Goal: Information Seeking & Learning: Learn about a topic

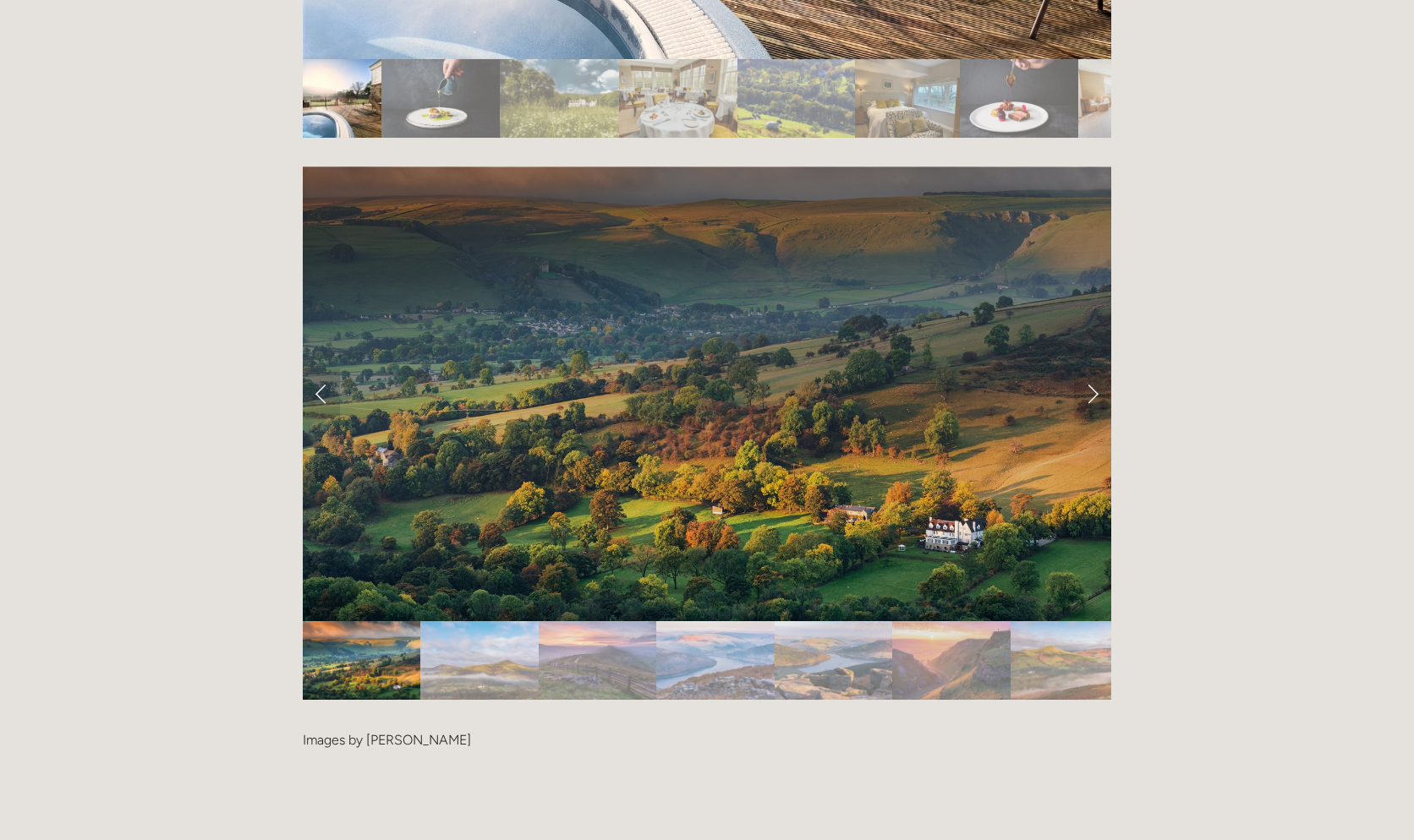
scroll to position [3466, 0]
click at [1095, 368] on link "Next Slide" at bounding box center [1092, 393] width 37 height 51
click at [1091, 368] on link "Next Slide" at bounding box center [1092, 393] width 37 height 51
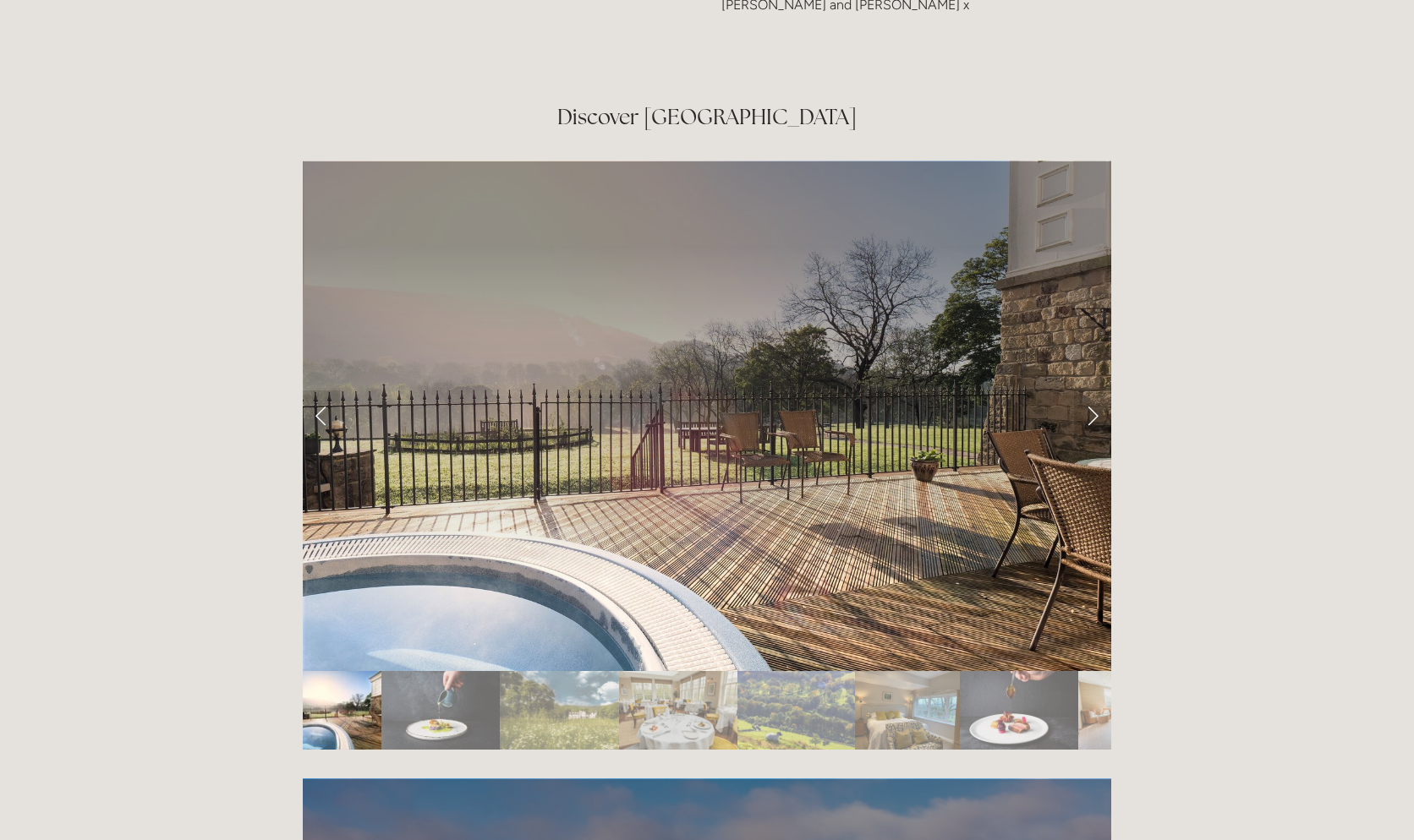
scroll to position [2790, 0]
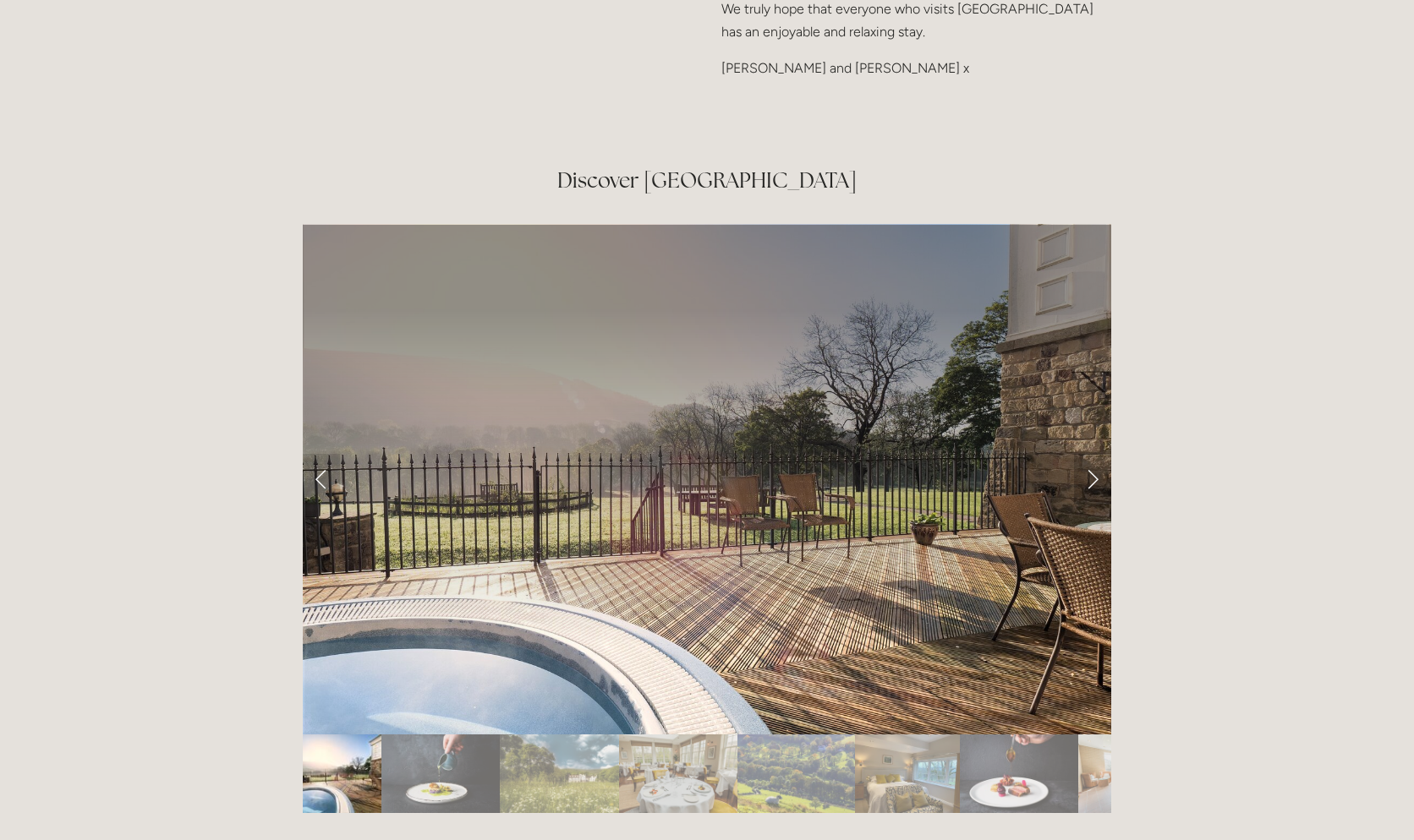
click at [1100, 454] on link "Next Slide" at bounding box center [1092, 479] width 37 height 51
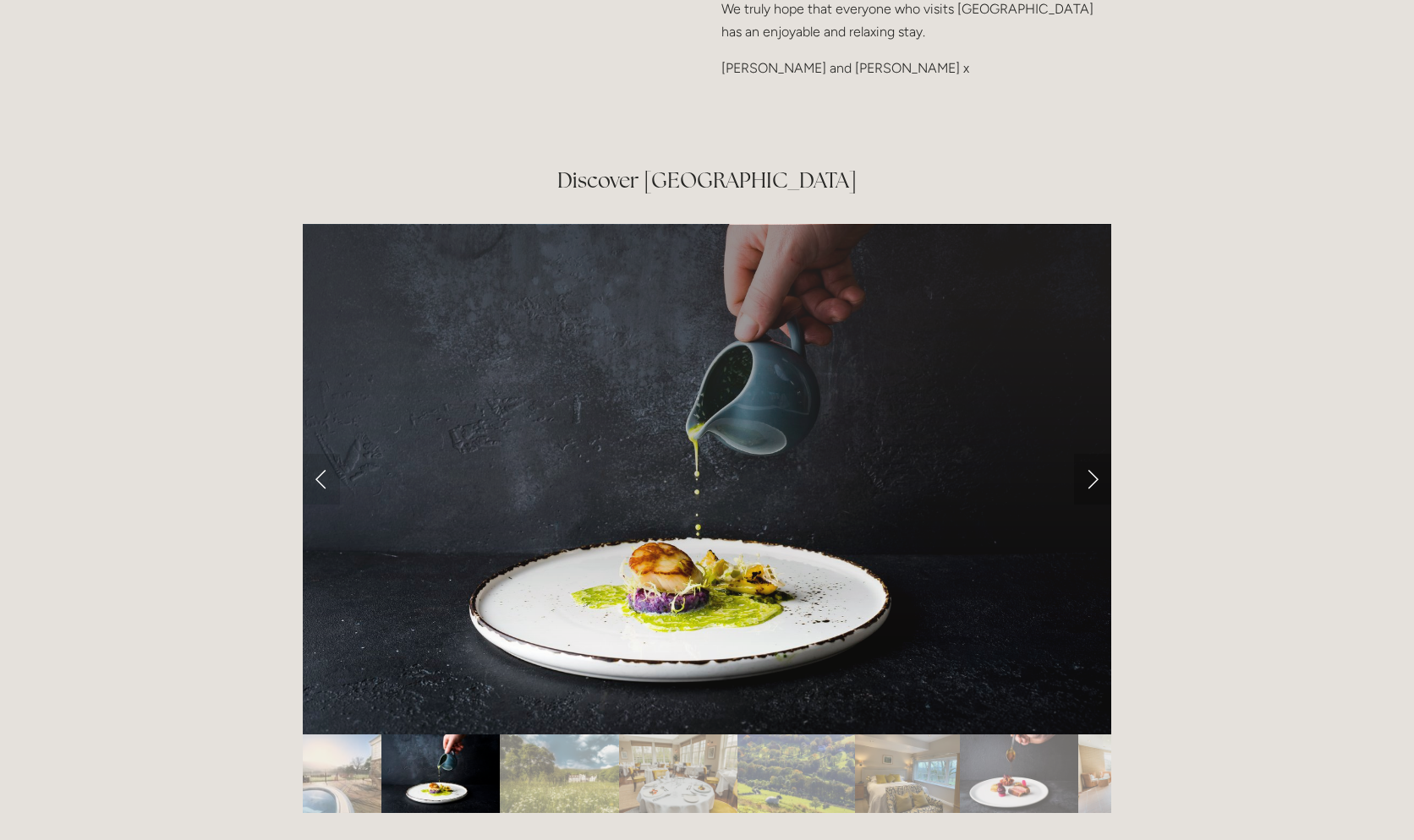
click at [1091, 454] on link "Next Slide" at bounding box center [1092, 479] width 37 height 51
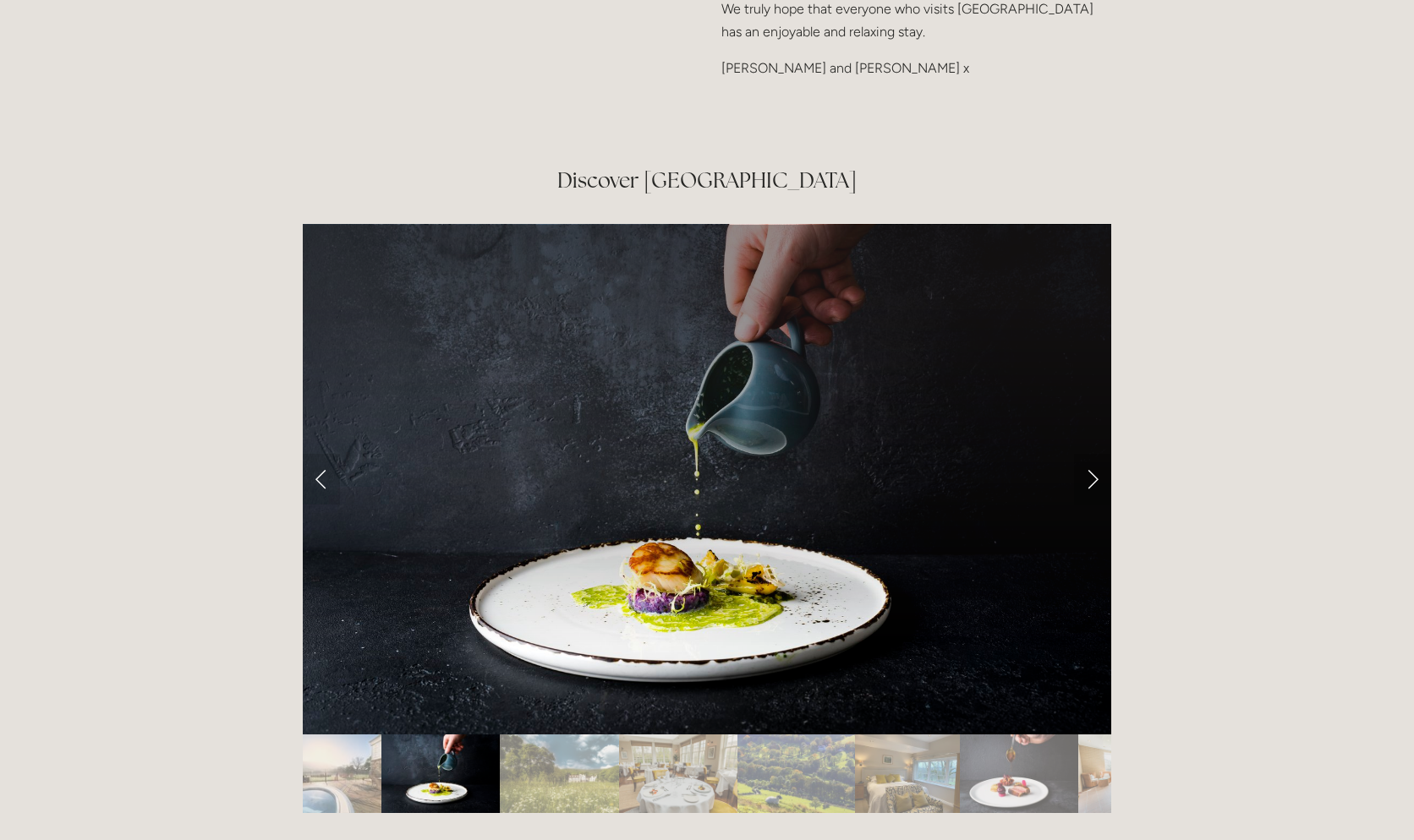
click at [1083, 454] on link "Next Slide" at bounding box center [1092, 479] width 37 height 51
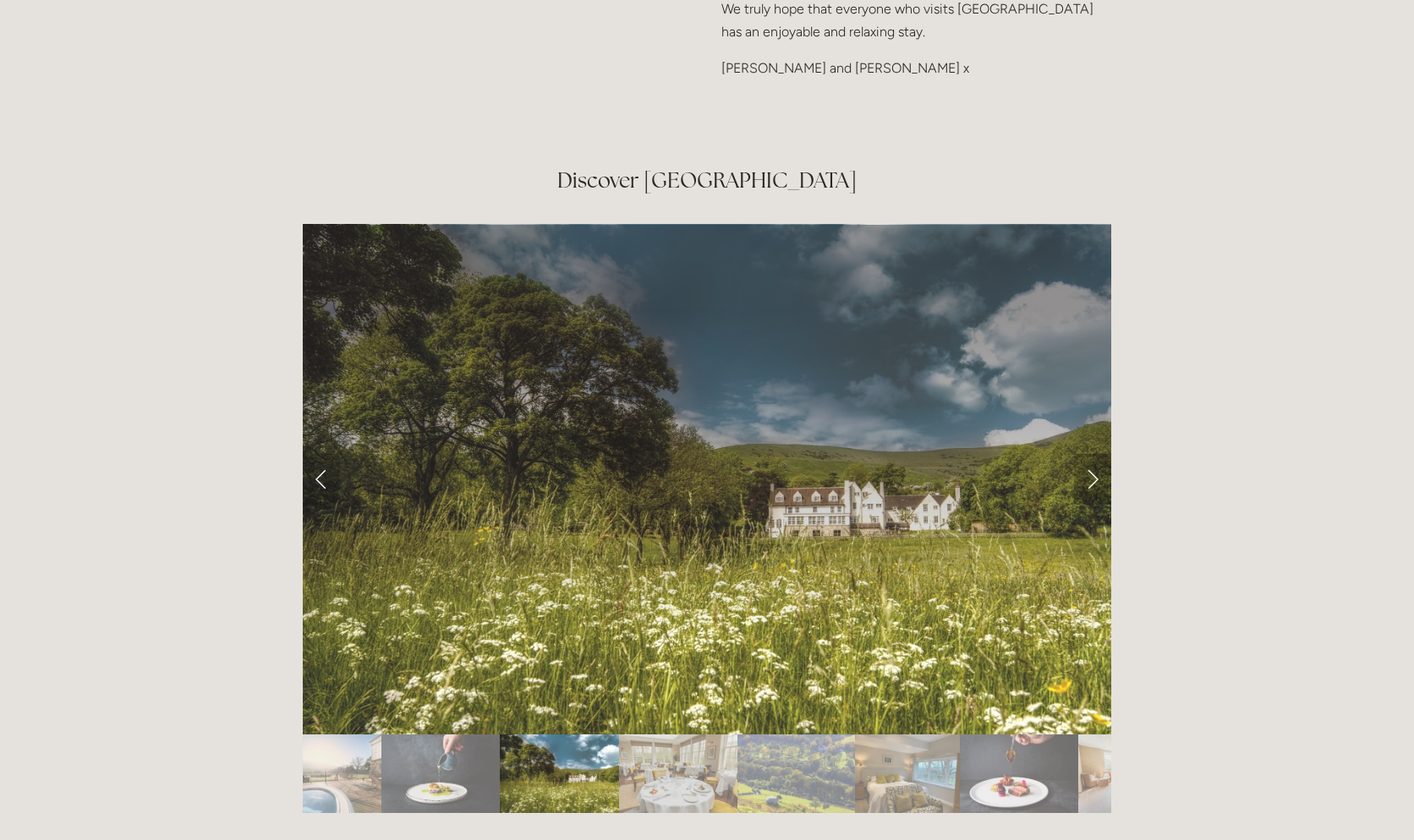
click at [1084, 454] on link "Next Slide" at bounding box center [1092, 479] width 37 height 51
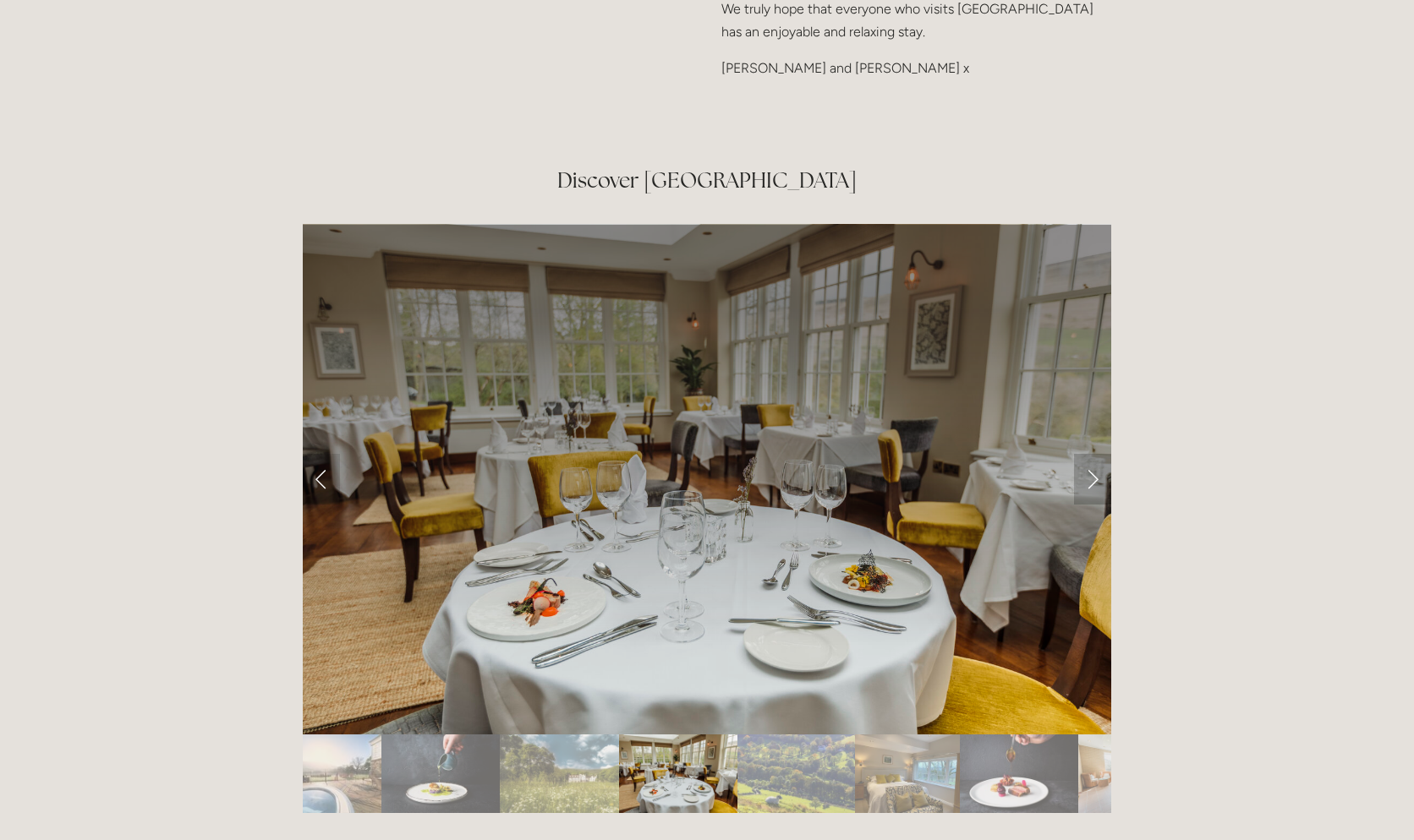
click at [1084, 454] on link "Next Slide" at bounding box center [1092, 479] width 37 height 51
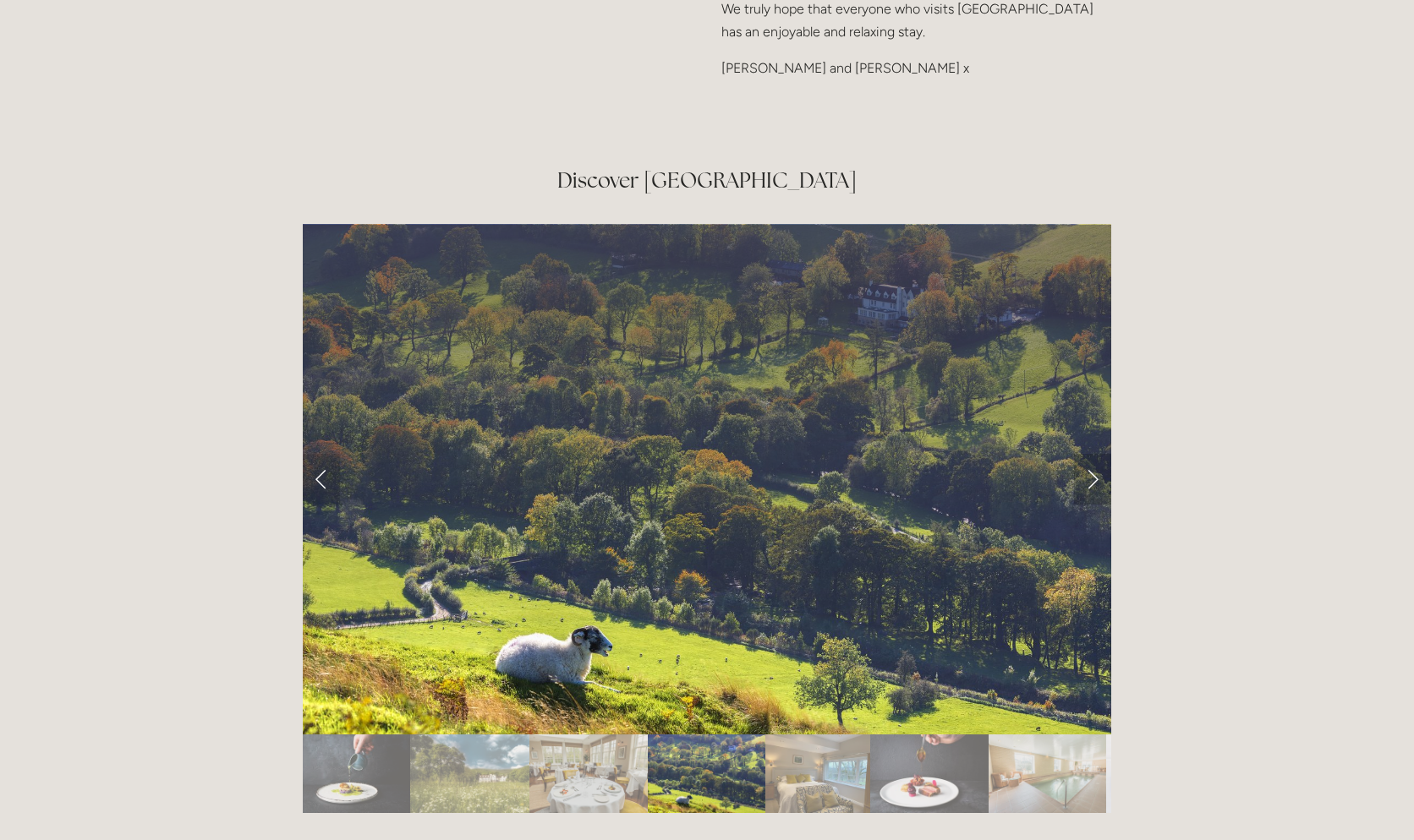
click at [1084, 454] on link "Next Slide" at bounding box center [1092, 479] width 37 height 51
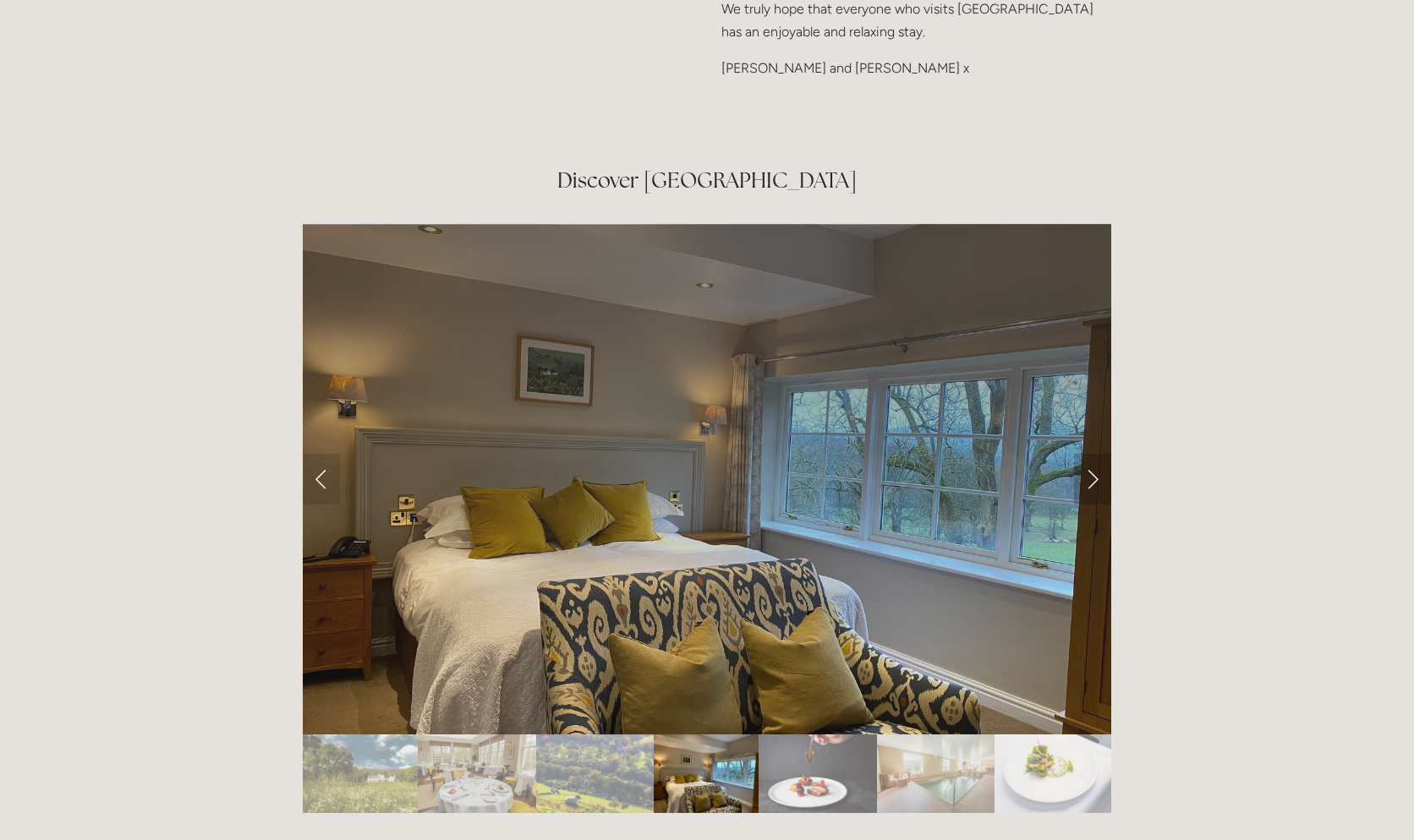
click at [1084, 454] on link "Next Slide" at bounding box center [1092, 479] width 37 height 51
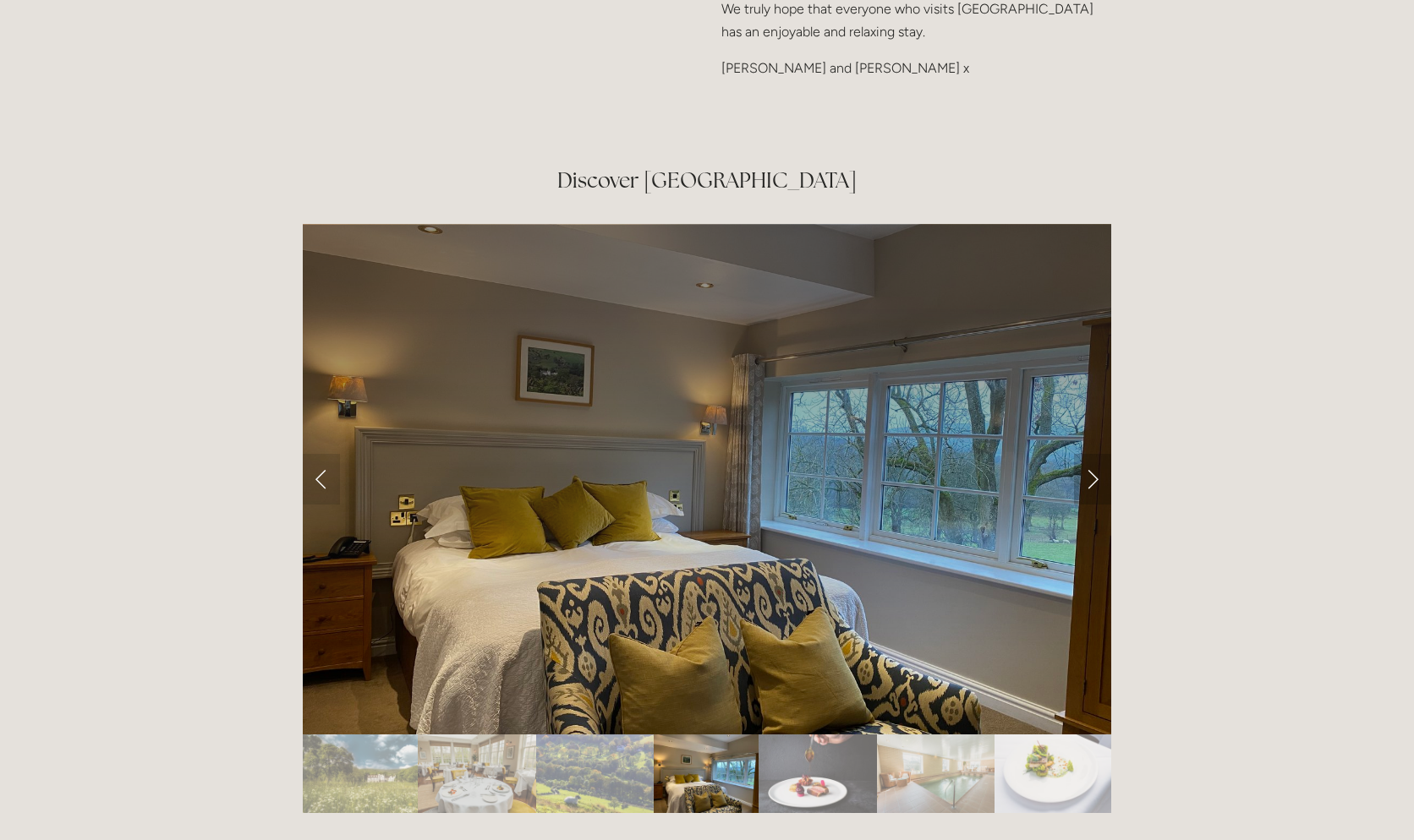
click at [1084, 454] on link "Next Slide" at bounding box center [1092, 479] width 37 height 51
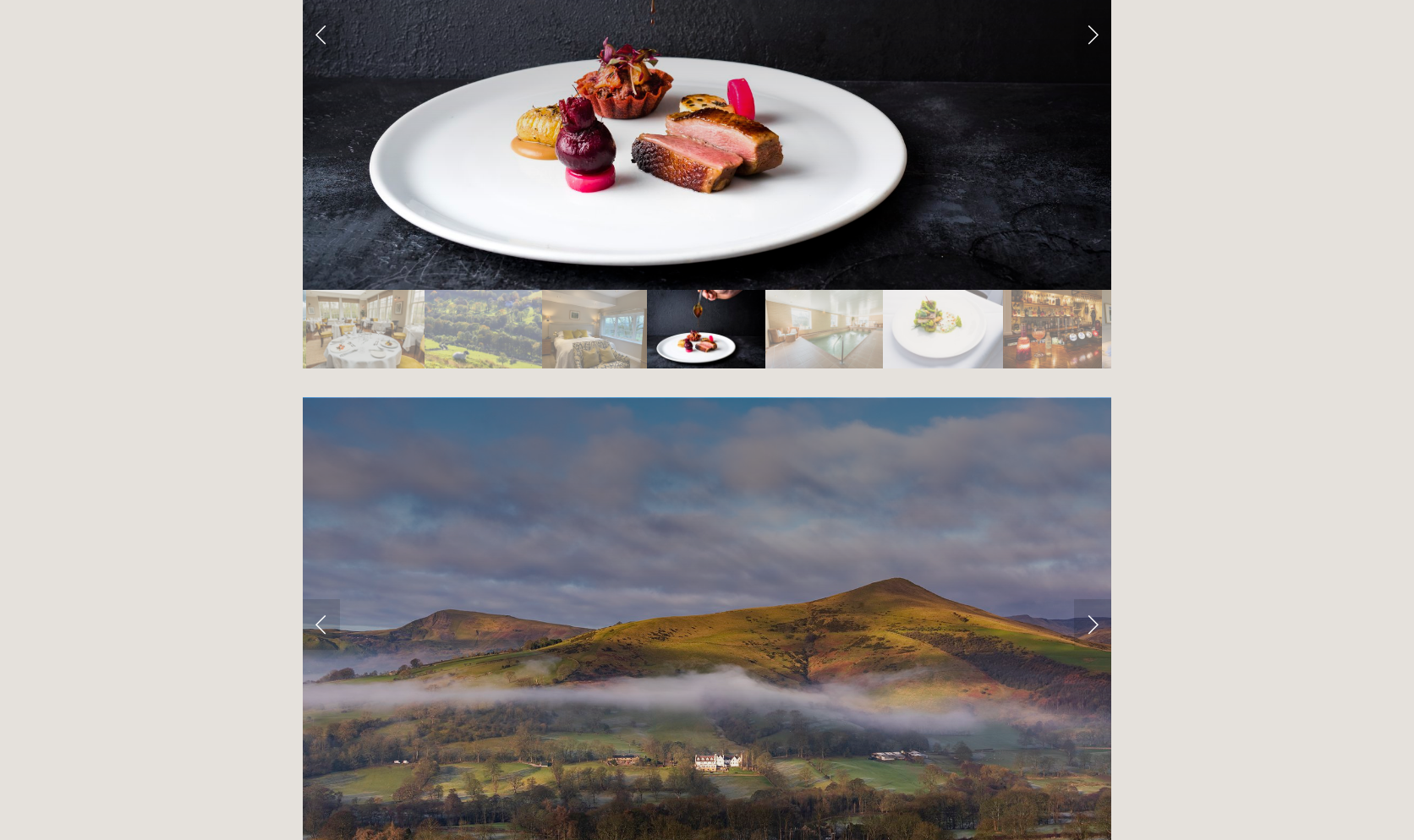
scroll to position [3213, 0]
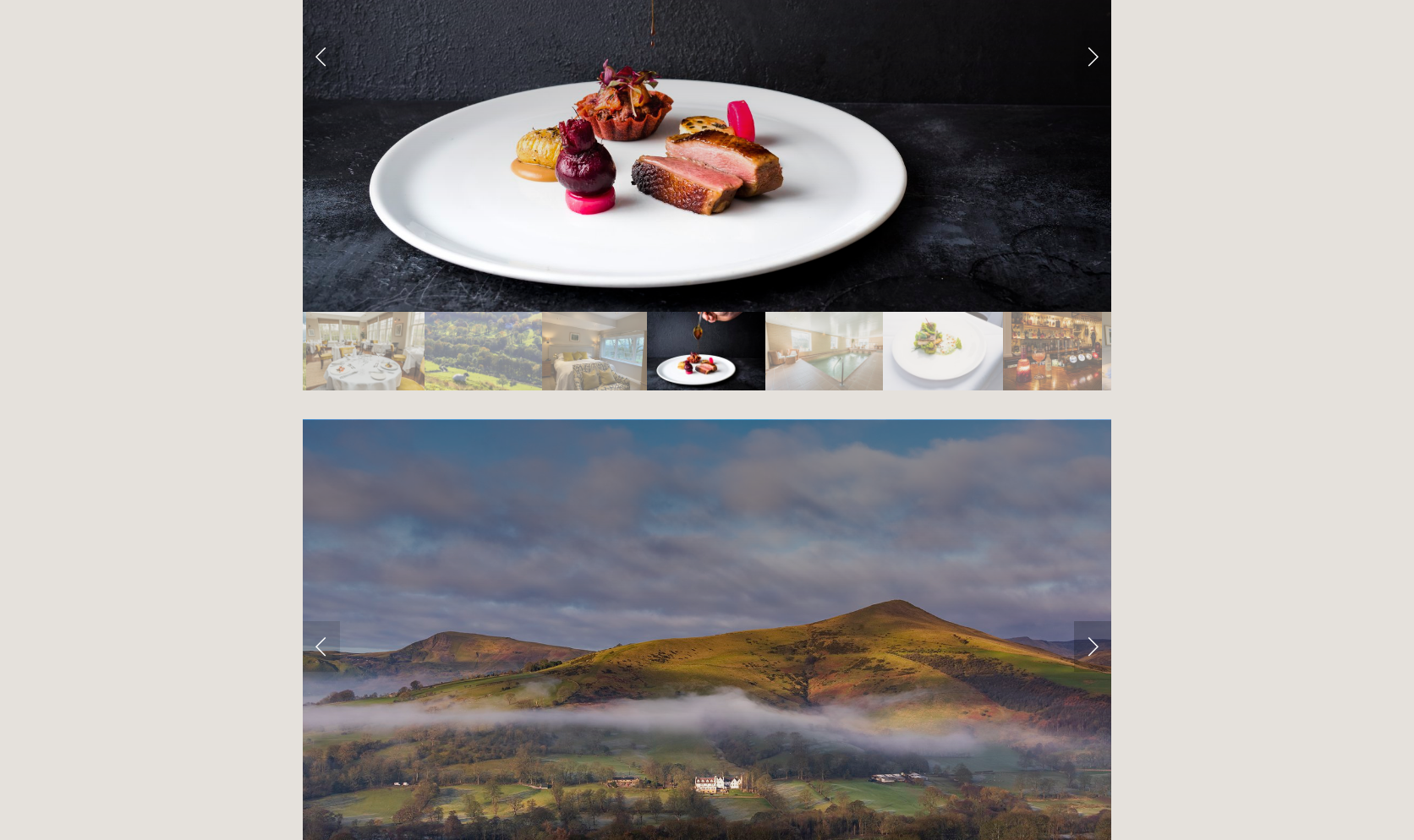
click at [1089, 622] on link "Next Slide" at bounding box center [1092, 647] width 37 height 51
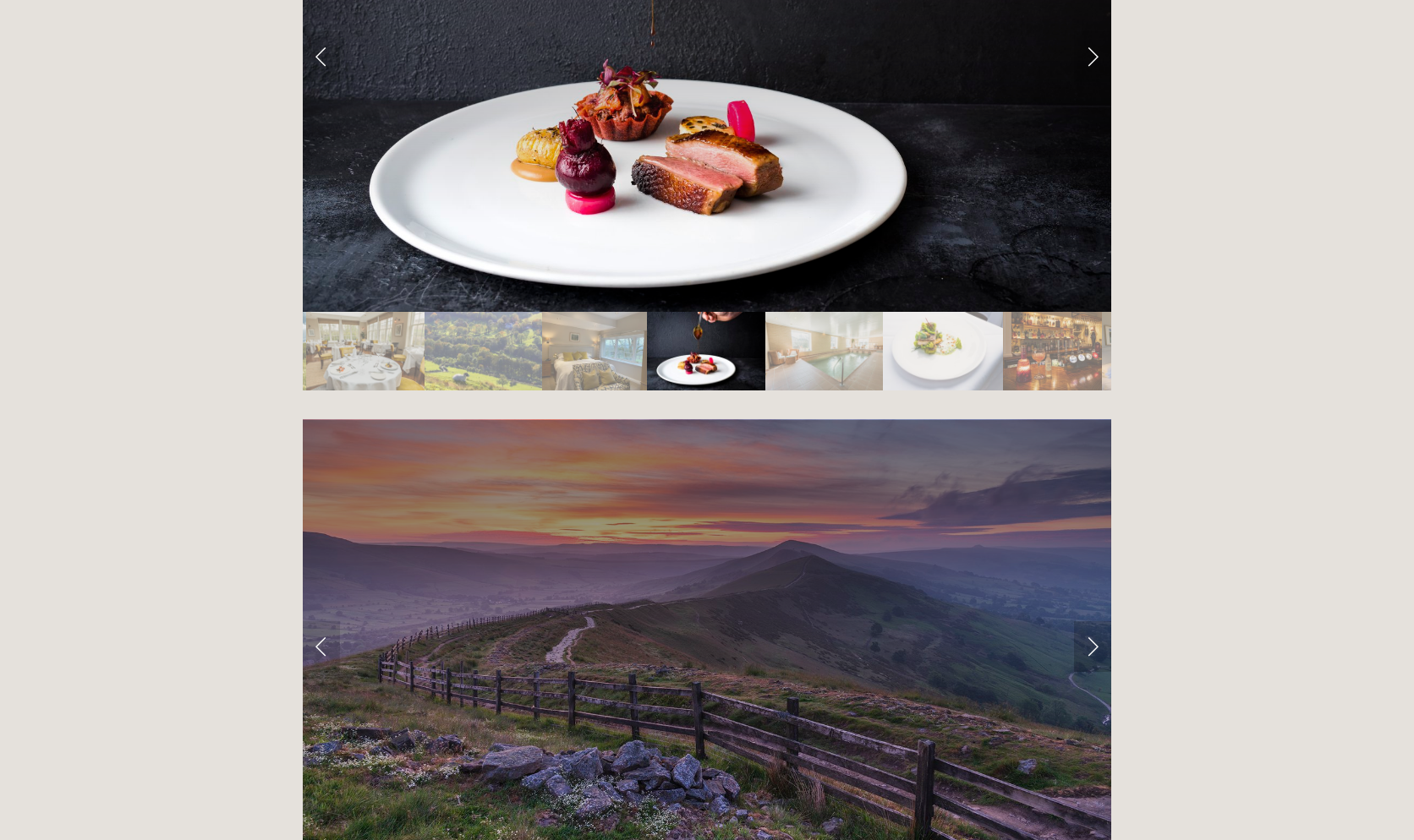
click at [1089, 622] on link "Next Slide" at bounding box center [1092, 647] width 37 height 51
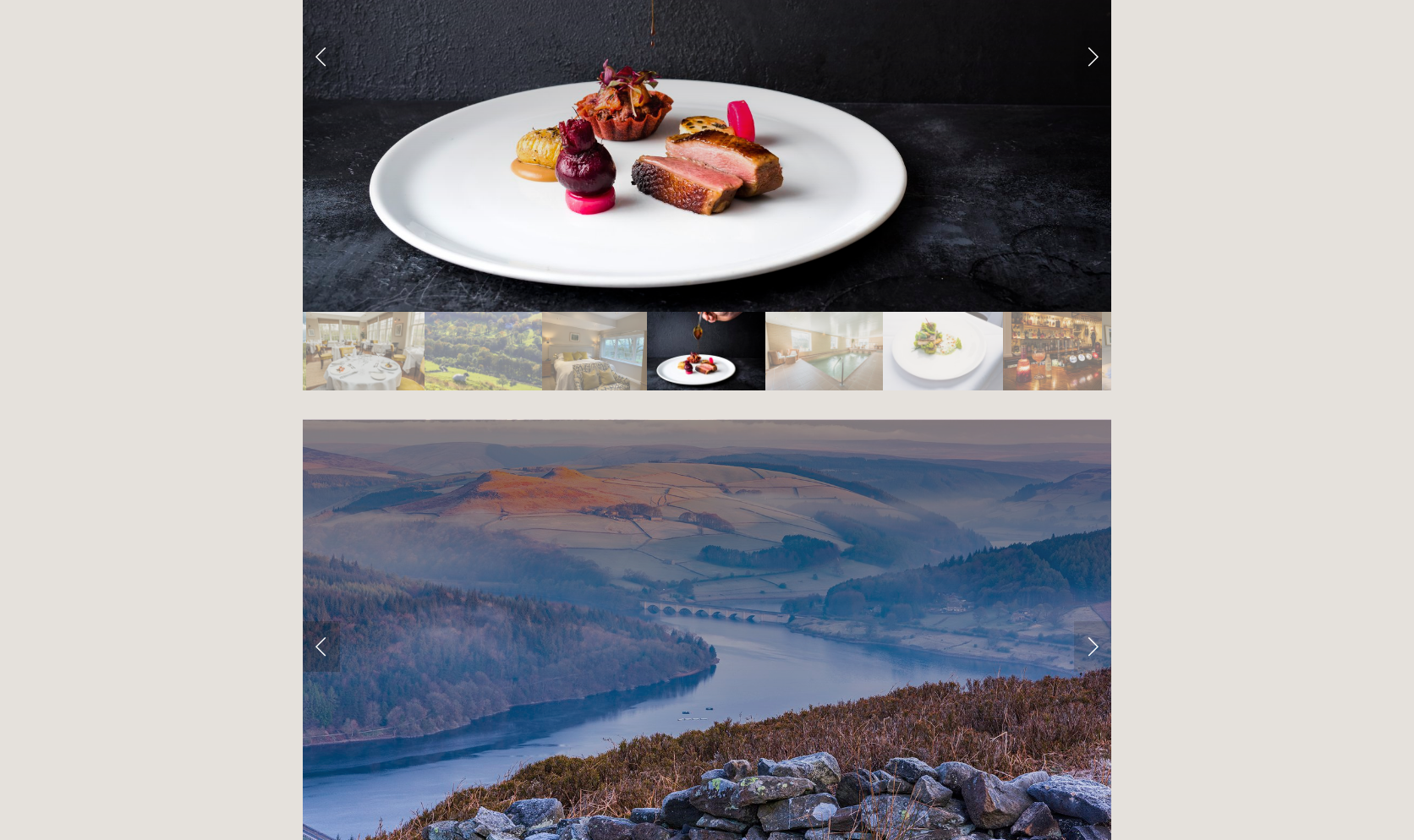
click at [327, 622] on link "Previous Slide" at bounding box center [321, 647] width 37 height 51
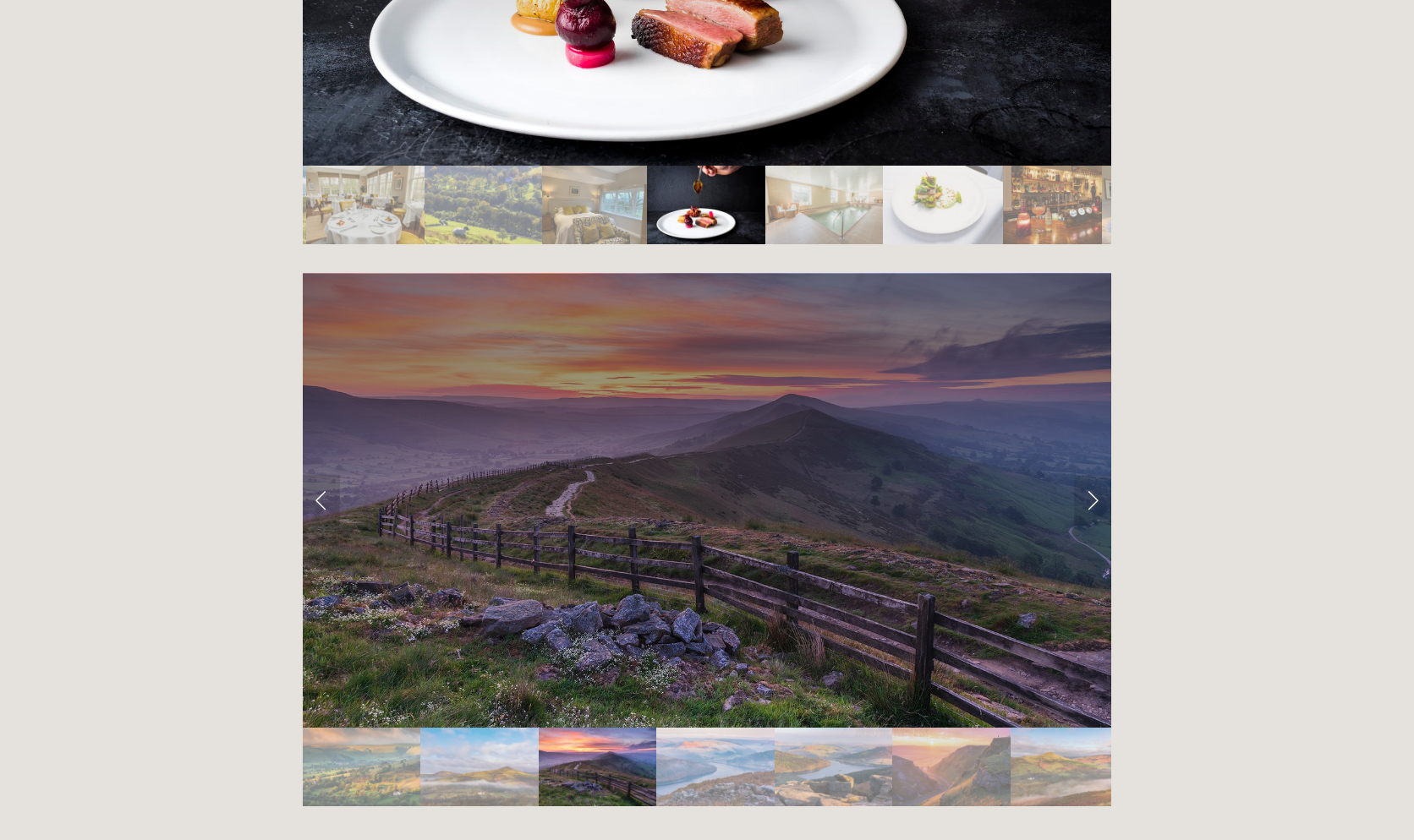
scroll to position [3382, 0]
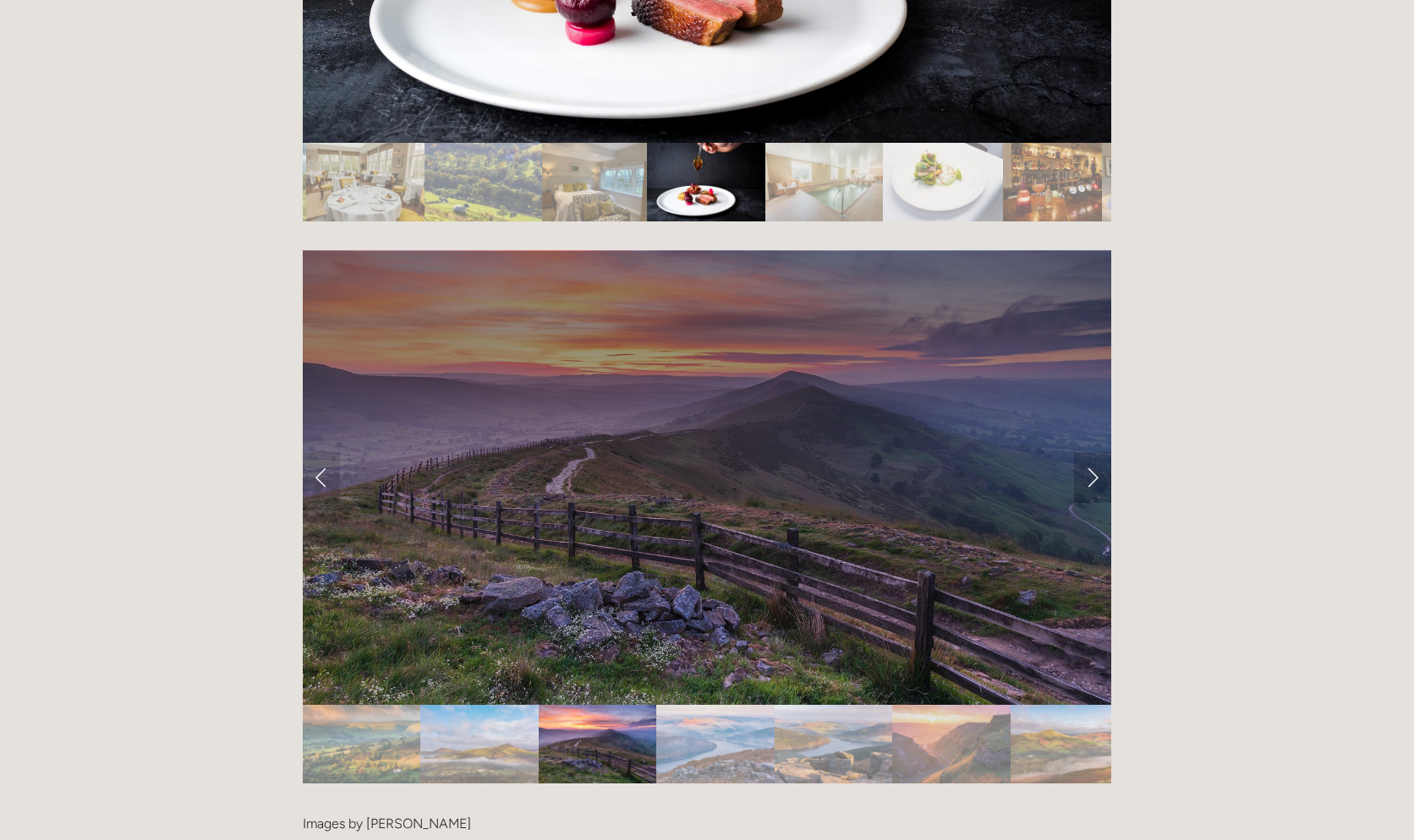
click at [1094, 452] on link "Next Slide" at bounding box center [1092, 477] width 37 height 51
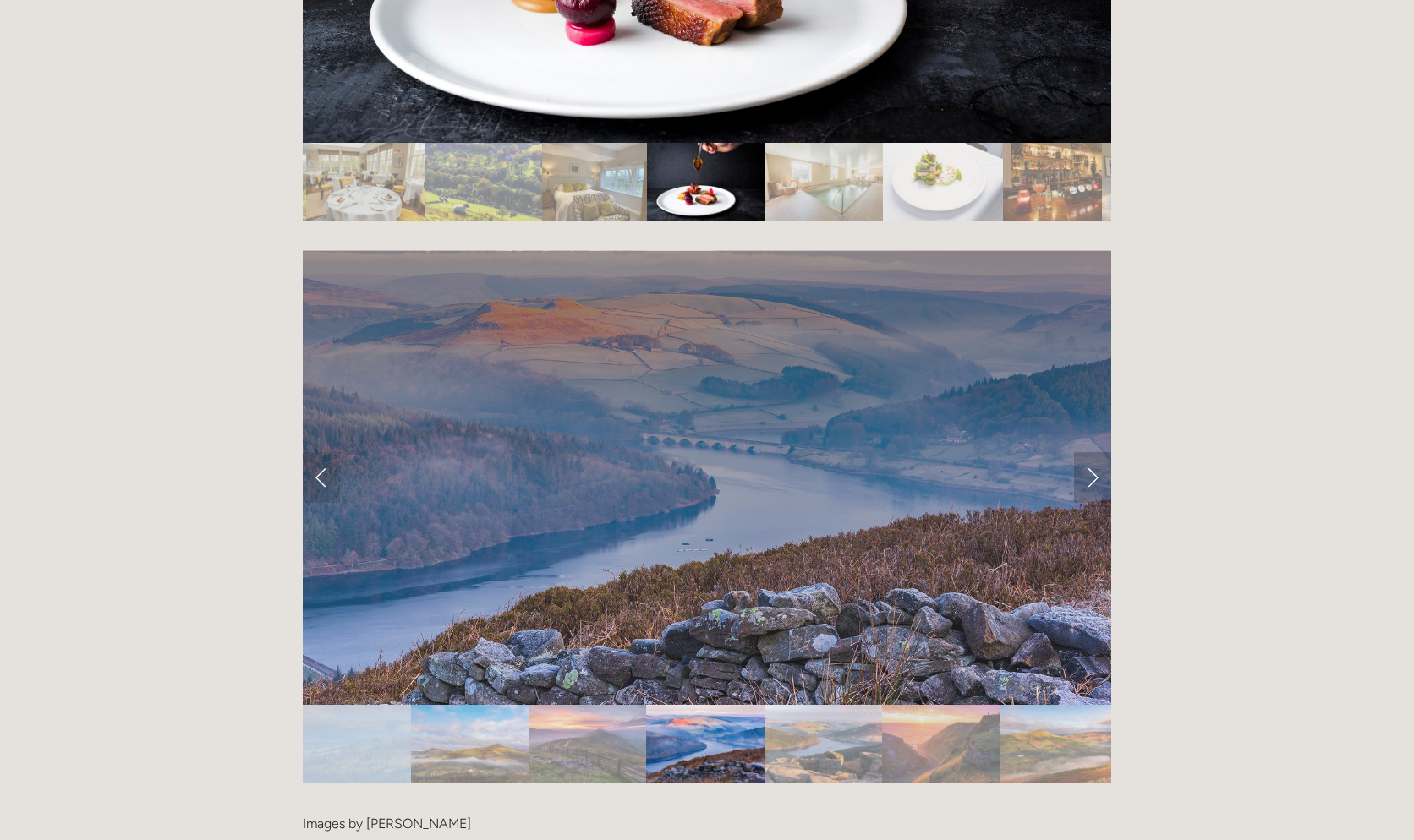
click at [1094, 452] on link "Next Slide" at bounding box center [1092, 477] width 37 height 51
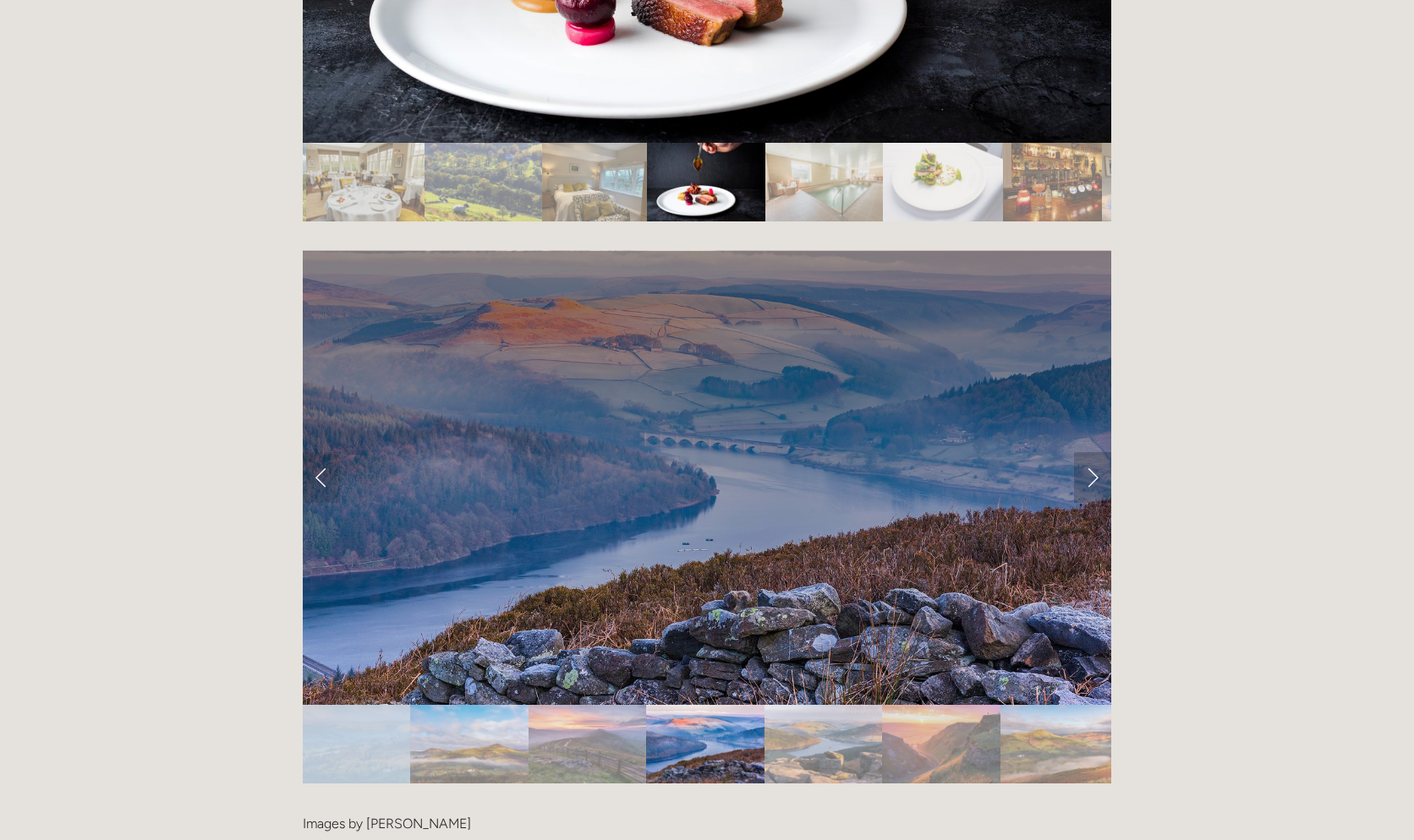
click at [1094, 452] on link "Next Slide" at bounding box center [1092, 477] width 37 height 51
click at [1091, 452] on link "Next Slide" at bounding box center [1092, 477] width 37 height 51
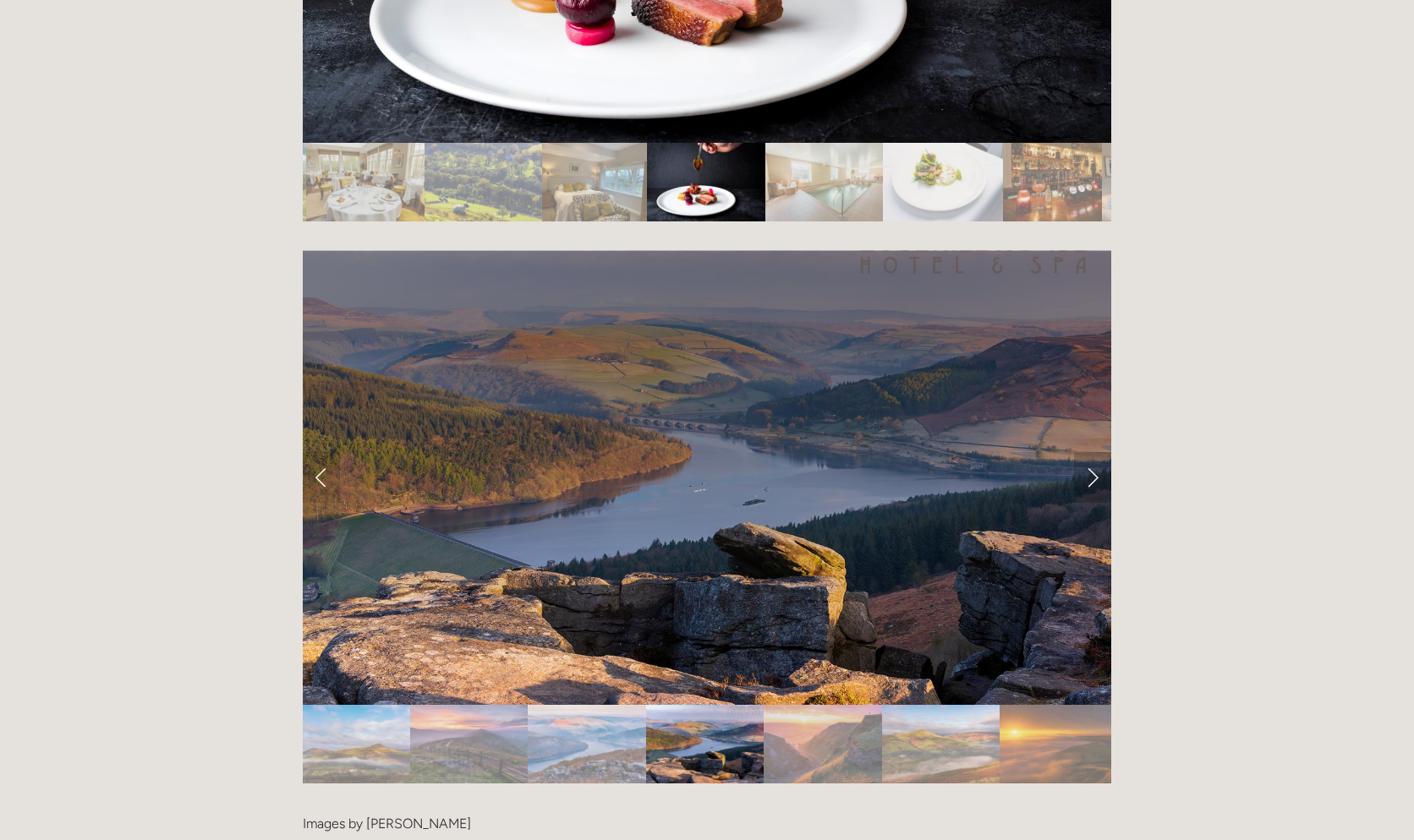
click at [1091, 452] on link "Next Slide" at bounding box center [1092, 477] width 37 height 51
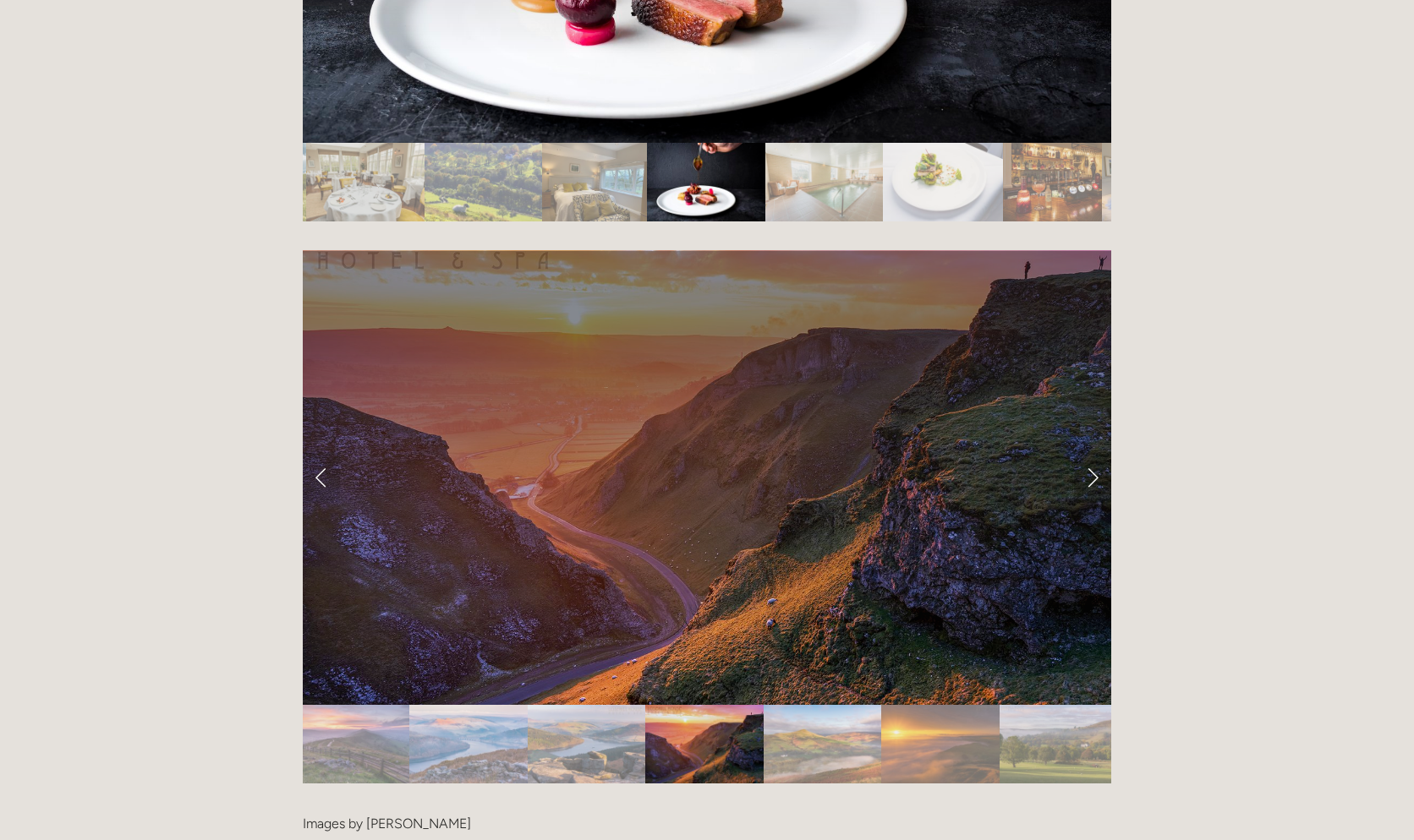
click at [1091, 452] on link "Next Slide" at bounding box center [1092, 477] width 37 height 51
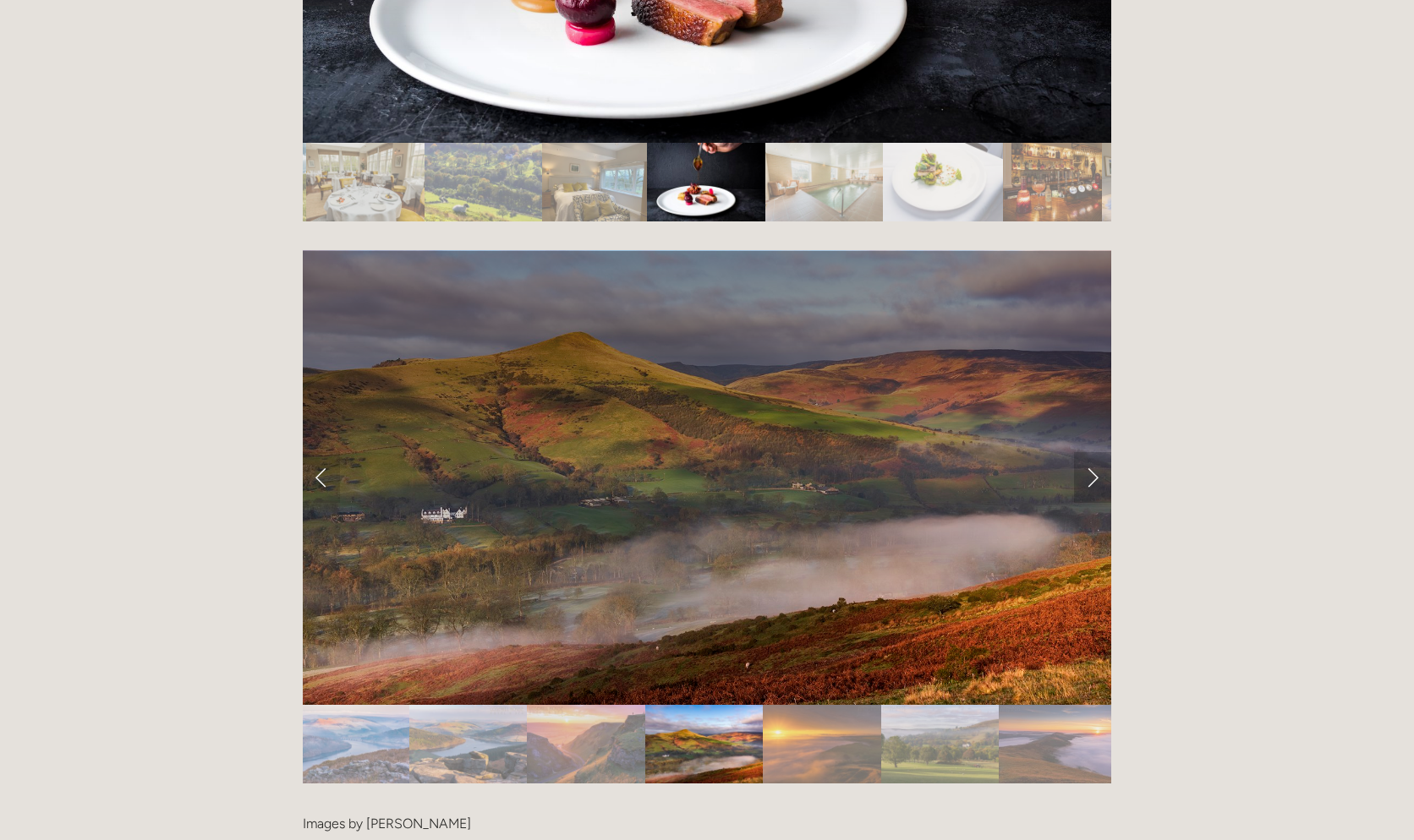
click at [1091, 452] on link "Next Slide" at bounding box center [1092, 477] width 37 height 51
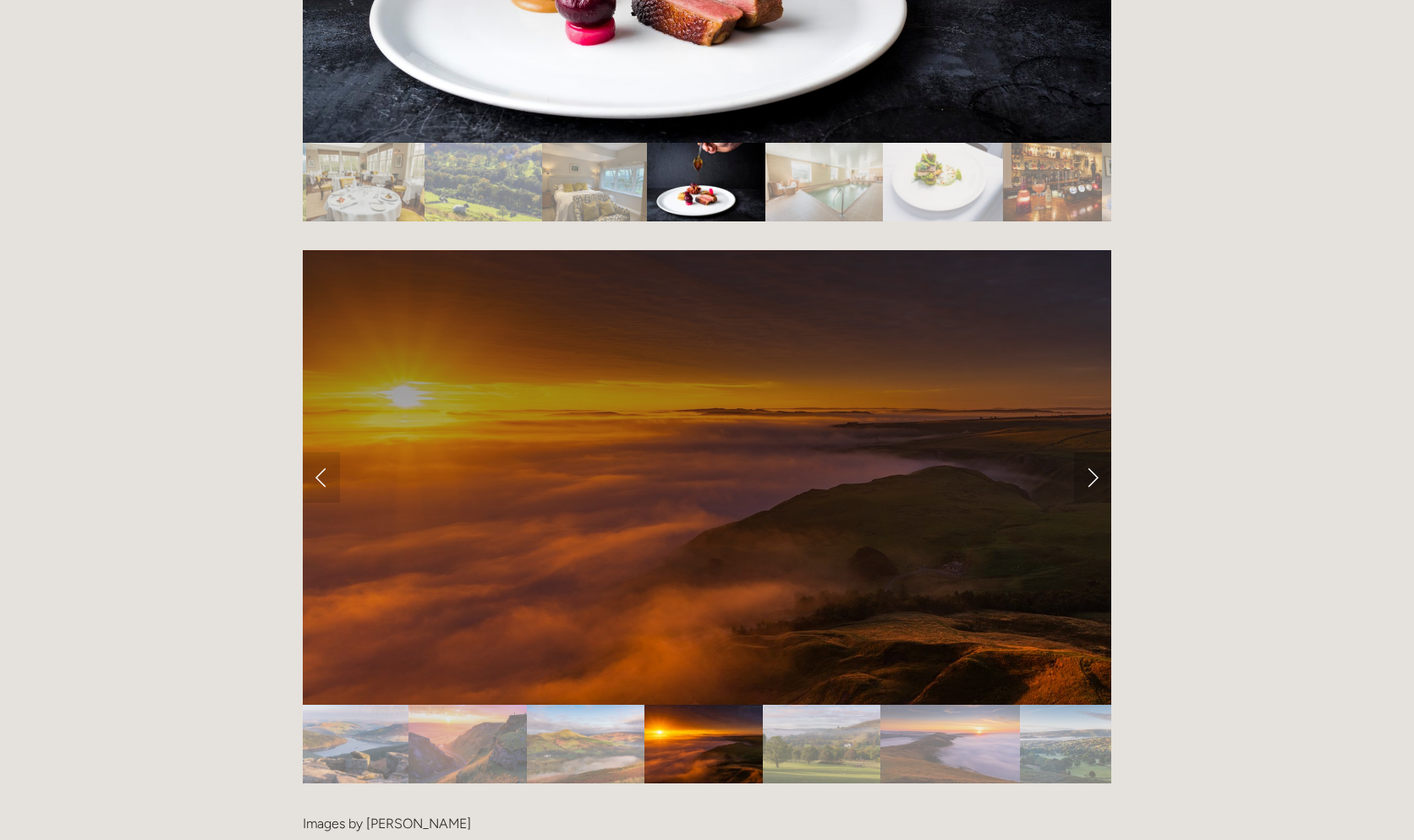
click at [1091, 452] on link "Next Slide" at bounding box center [1092, 477] width 37 height 51
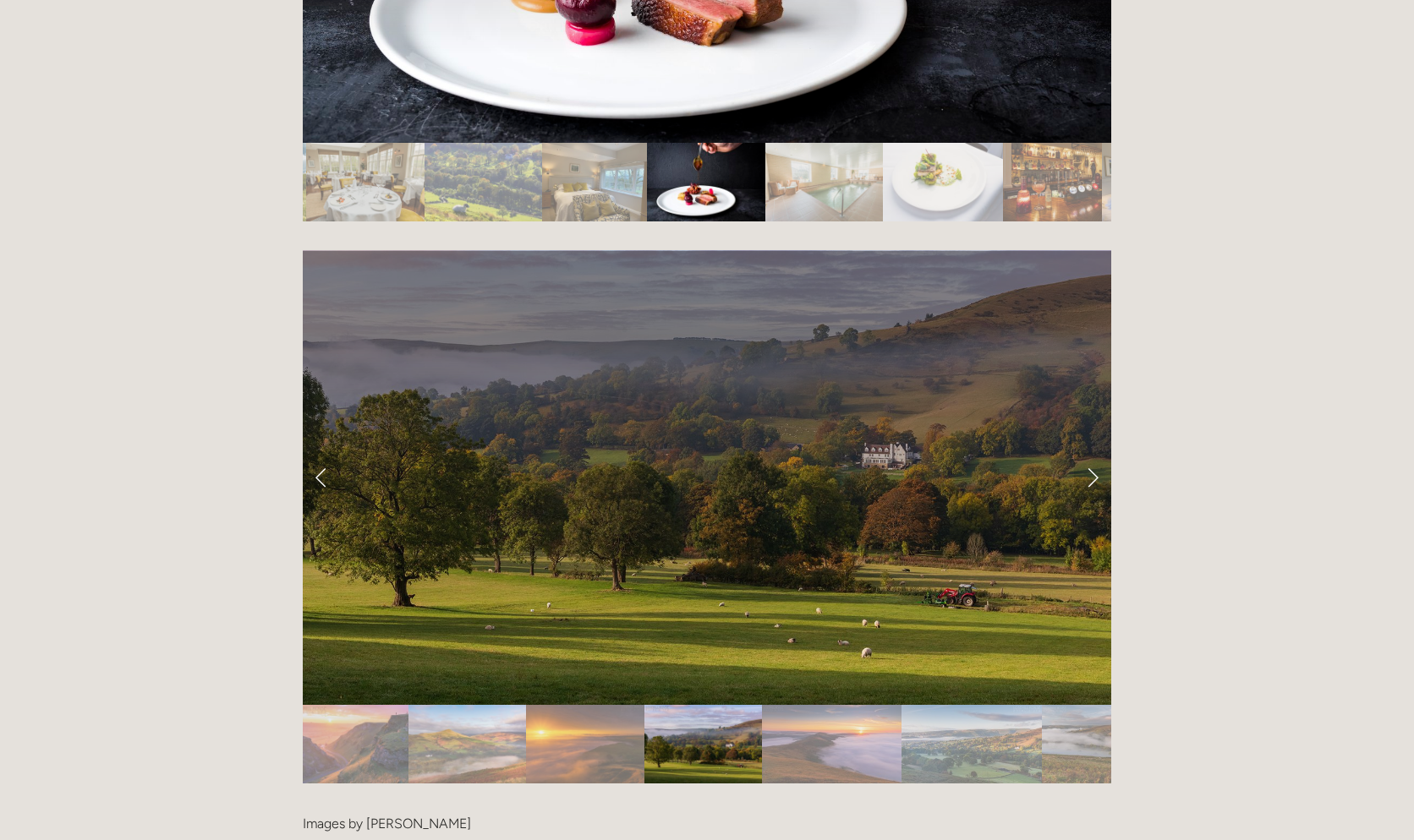
click at [320, 452] on link "Previous Slide" at bounding box center [321, 477] width 37 height 51
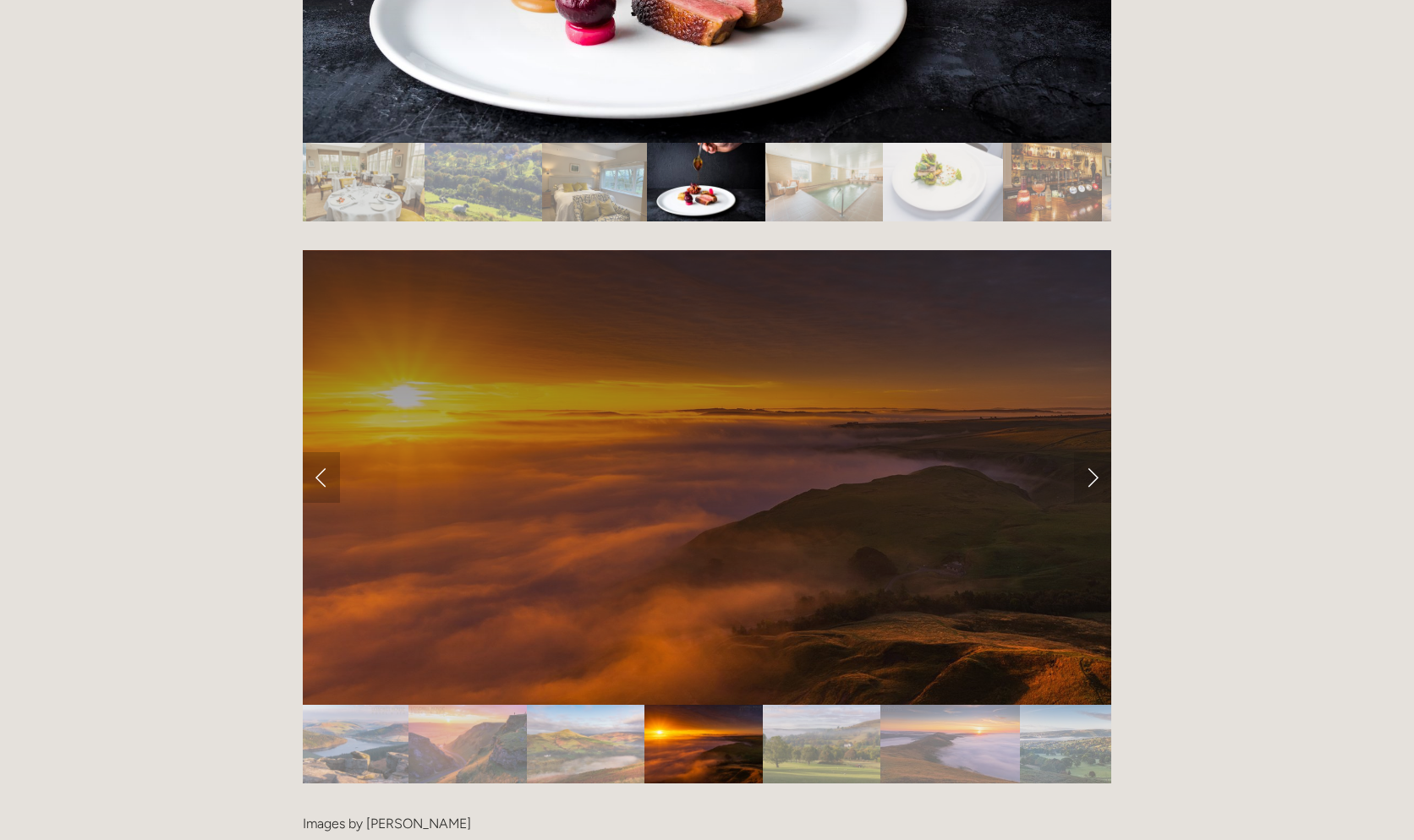
click at [320, 452] on link "Previous Slide" at bounding box center [321, 477] width 37 height 51
drag, startPoint x: 313, startPoint y: 389, endPoint x: 332, endPoint y: 388, distance: 19.0
click at [314, 452] on link "Previous Slide" at bounding box center [321, 477] width 37 height 51
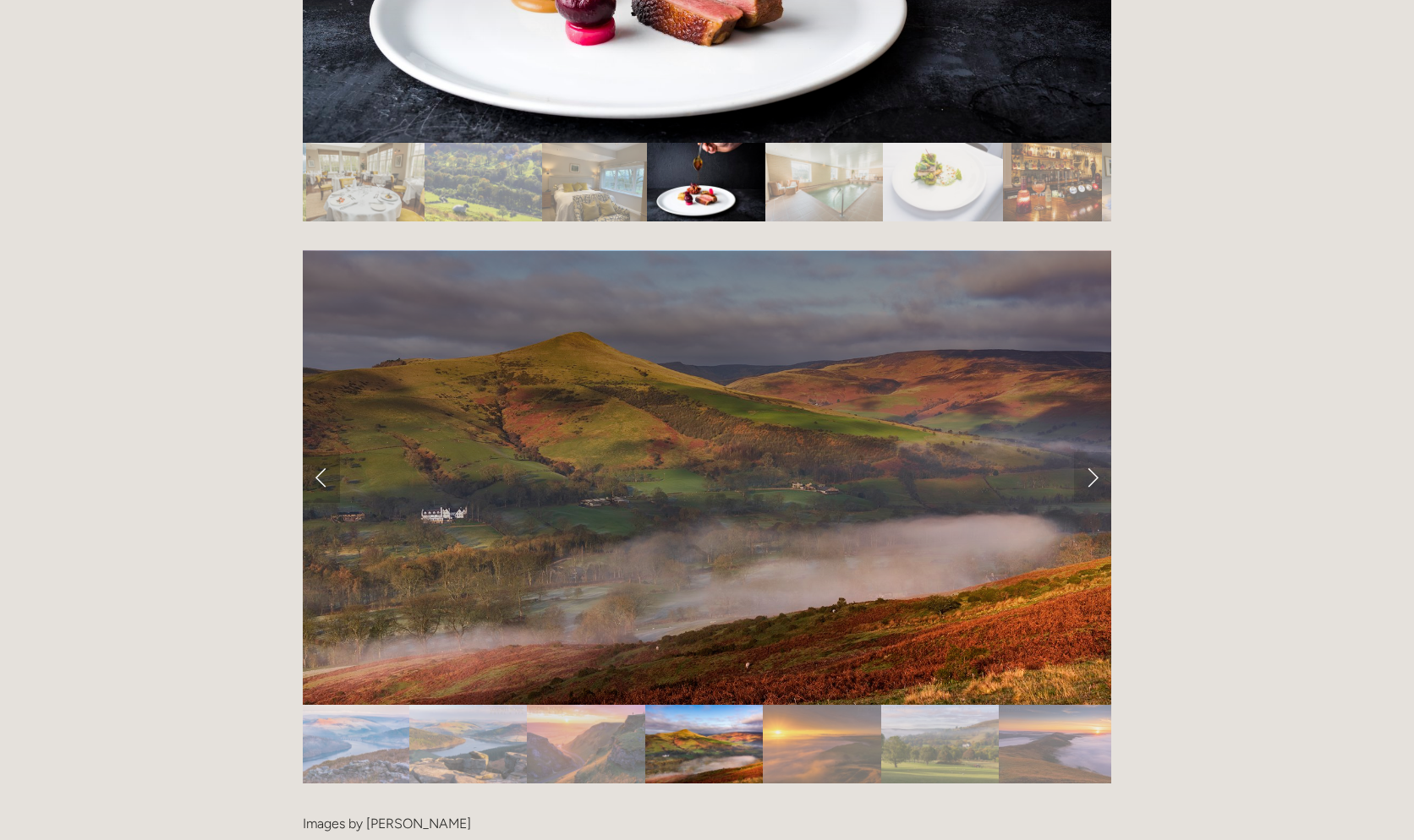
click at [329, 452] on link "Previous Slide" at bounding box center [321, 477] width 37 height 51
click at [327, 452] on link "Previous Slide" at bounding box center [321, 477] width 37 height 51
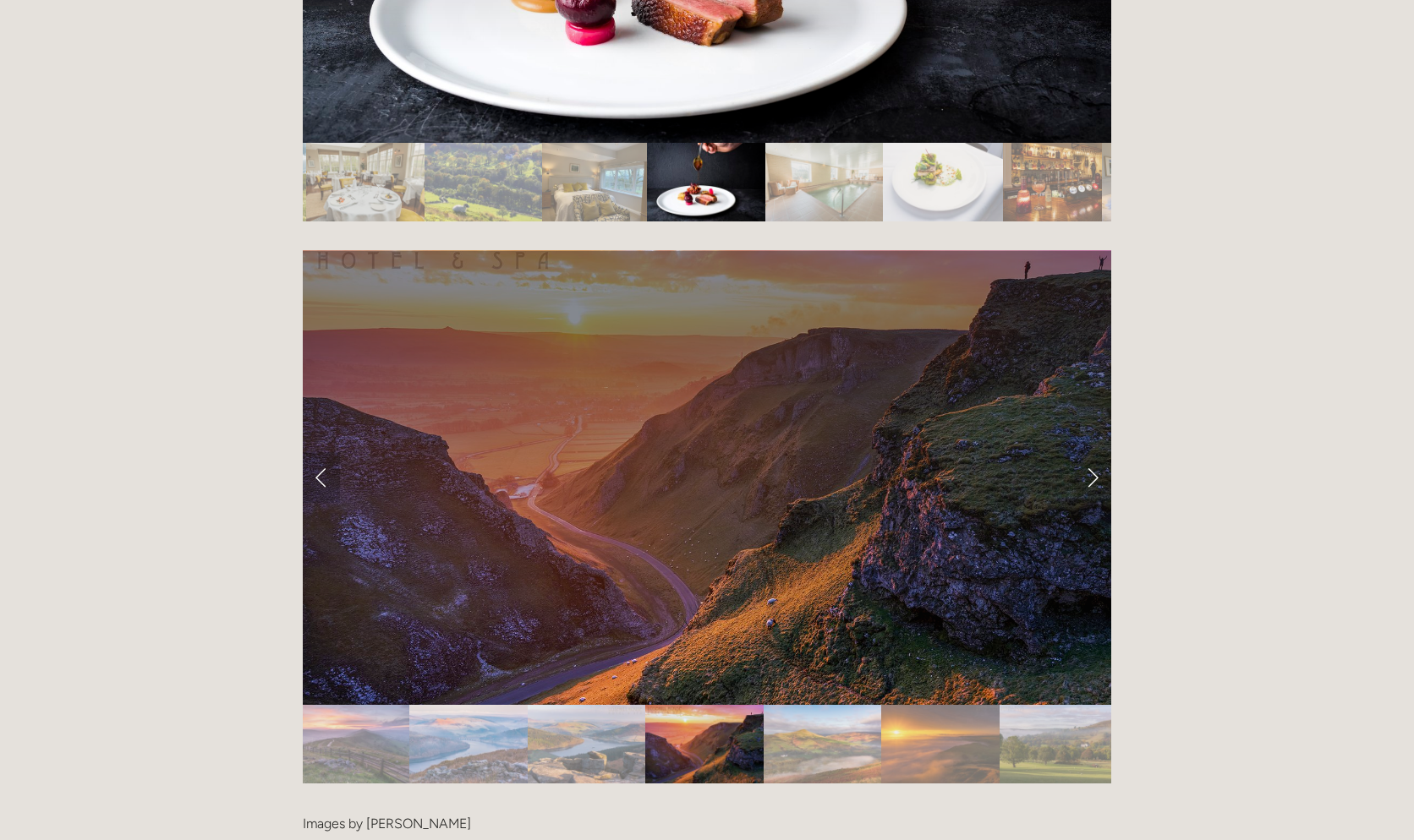
click at [327, 452] on link "Previous Slide" at bounding box center [321, 477] width 37 height 51
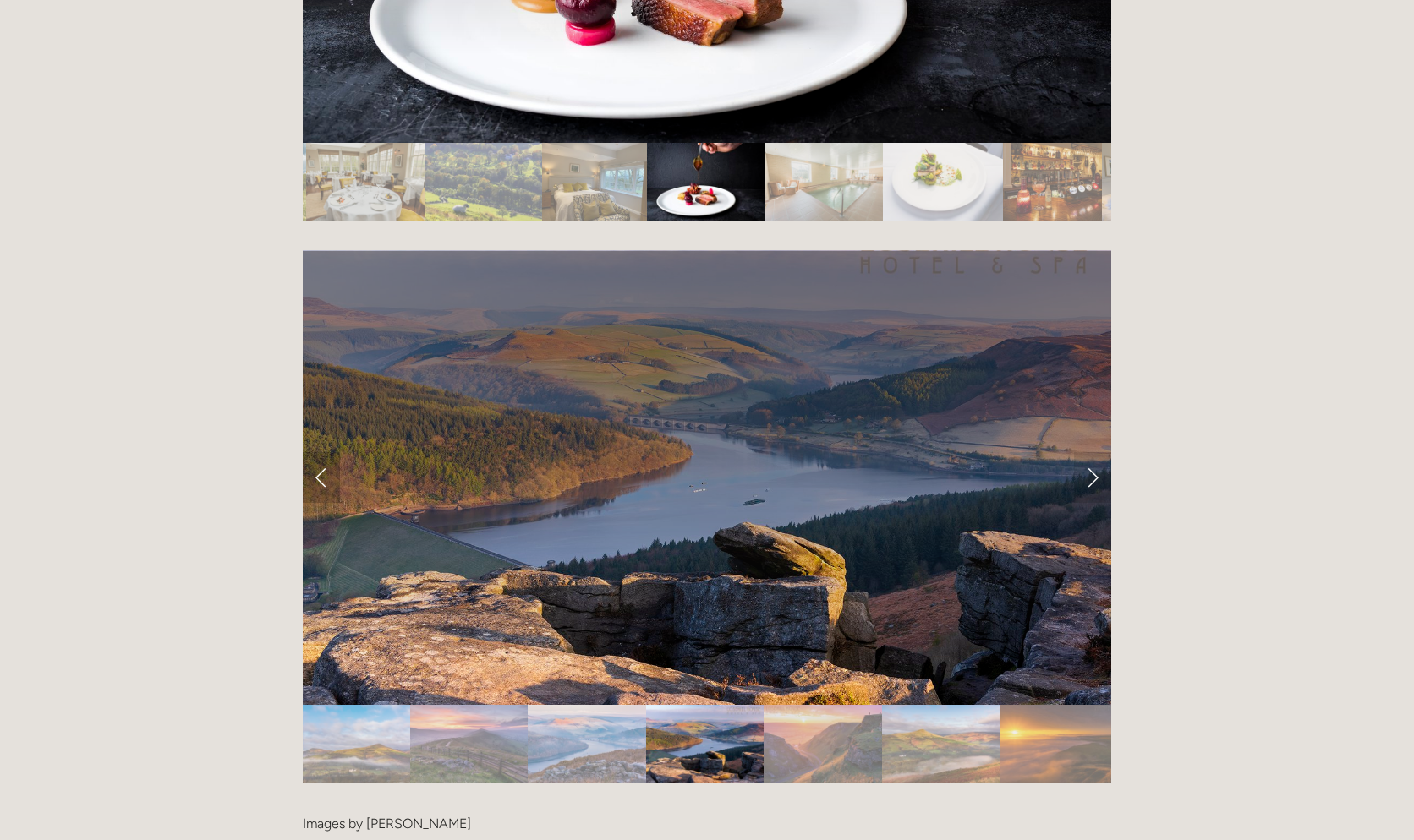
click at [327, 452] on link "Previous Slide" at bounding box center [321, 477] width 37 height 51
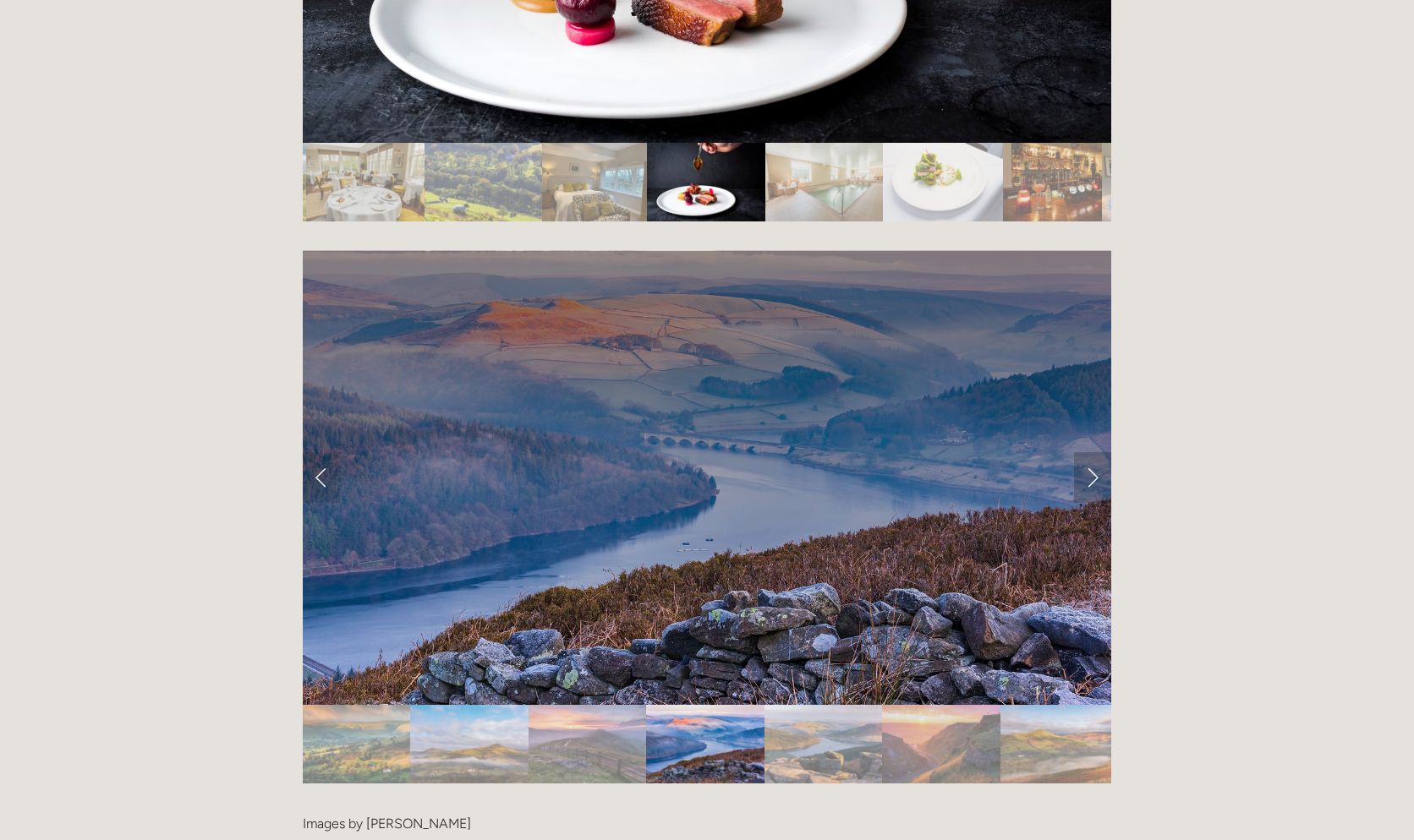
click at [1104, 452] on link "Next Slide" at bounding box center [1092, 477] width 37 height 51
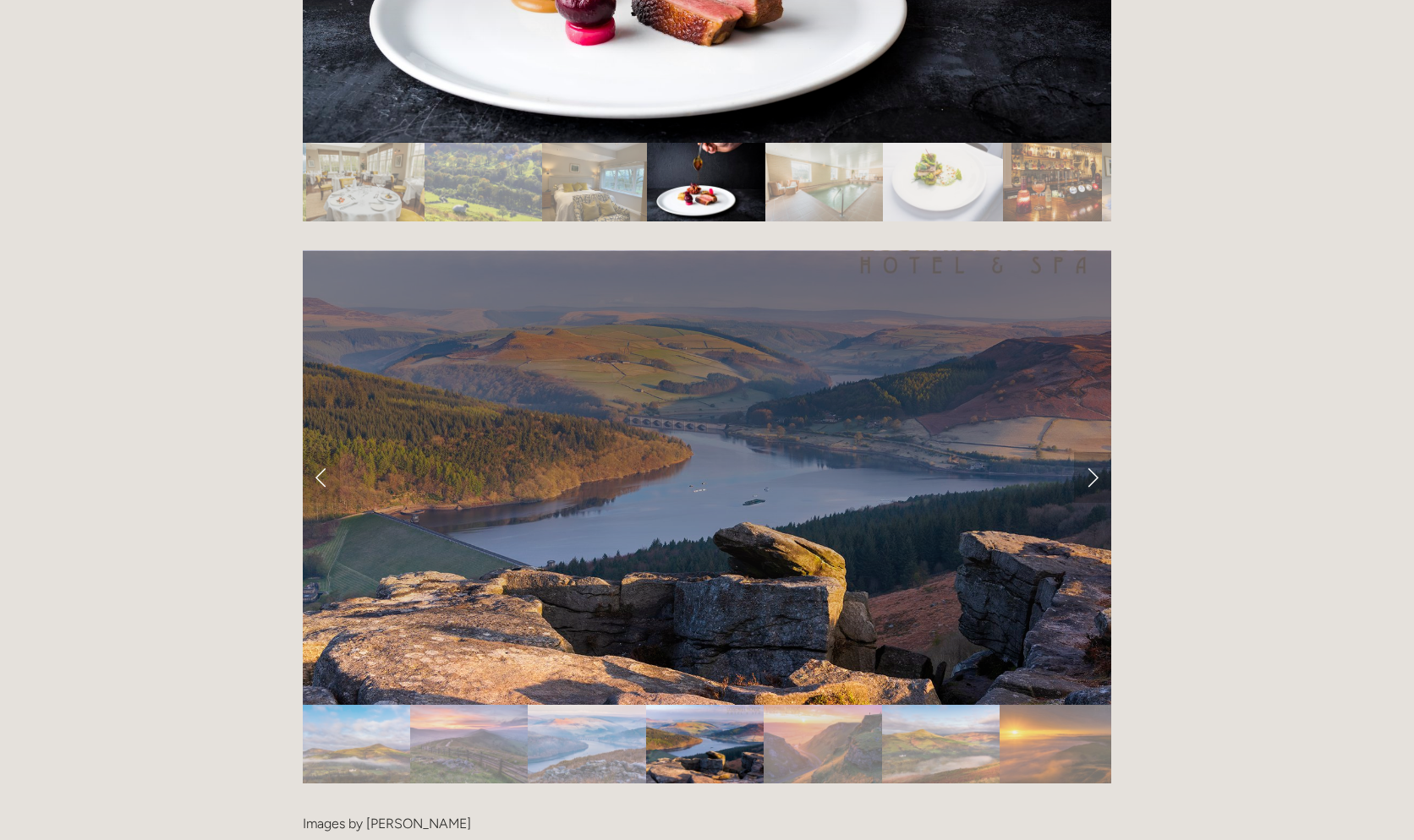
click at [1104, 452] on link "Next Slide" at bounding box center [1092, 477] width 37 height 51
click at [1098, 452] on link "Next Slide" at bounding box center [1092, 477] width 37 height 51
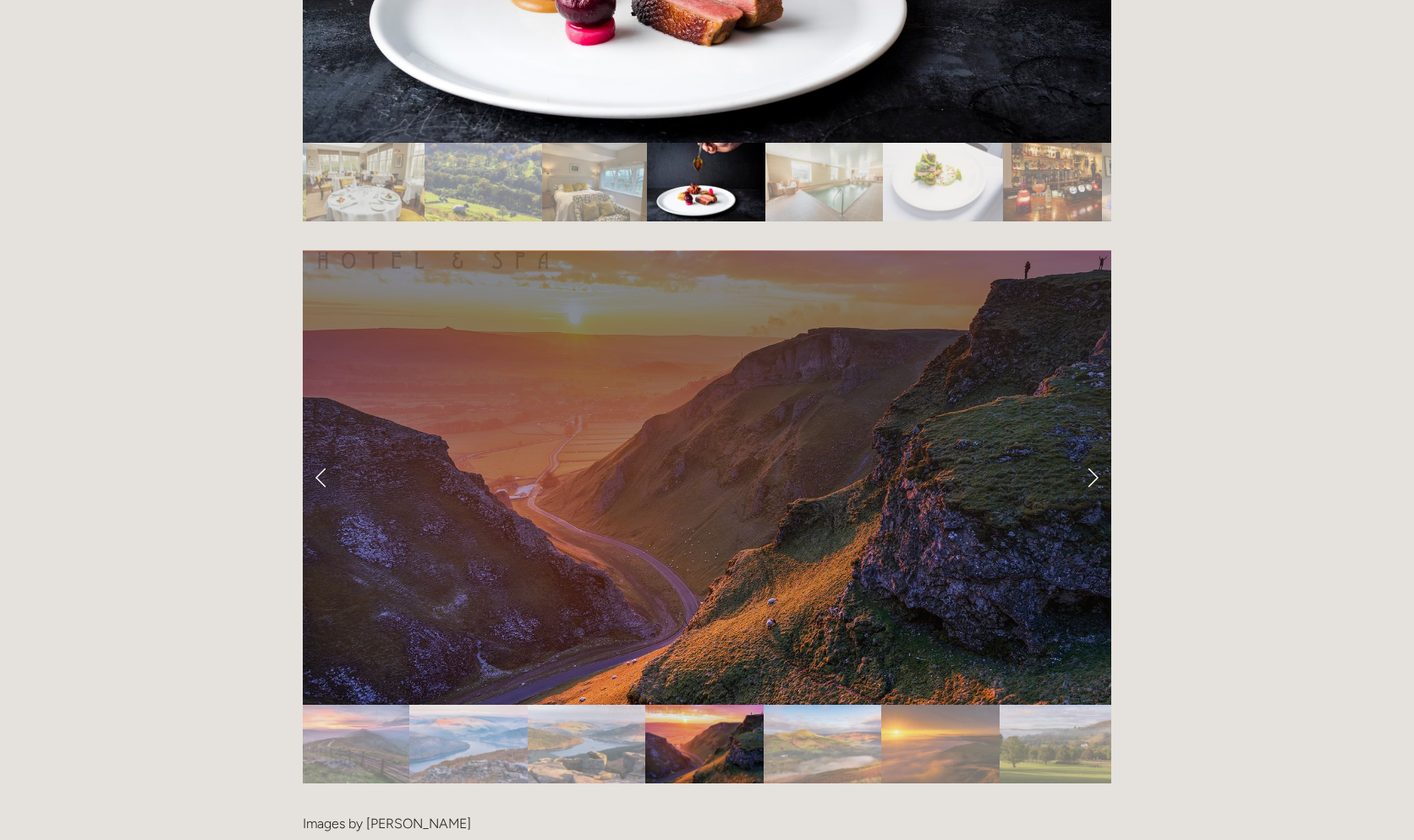
click at [1072, 797] on div at bounding box center [706, 797] width 808 height 0
click at [1076, 452] on link "Next Slide" at bounding box center [1092, 477] width 37 height 51
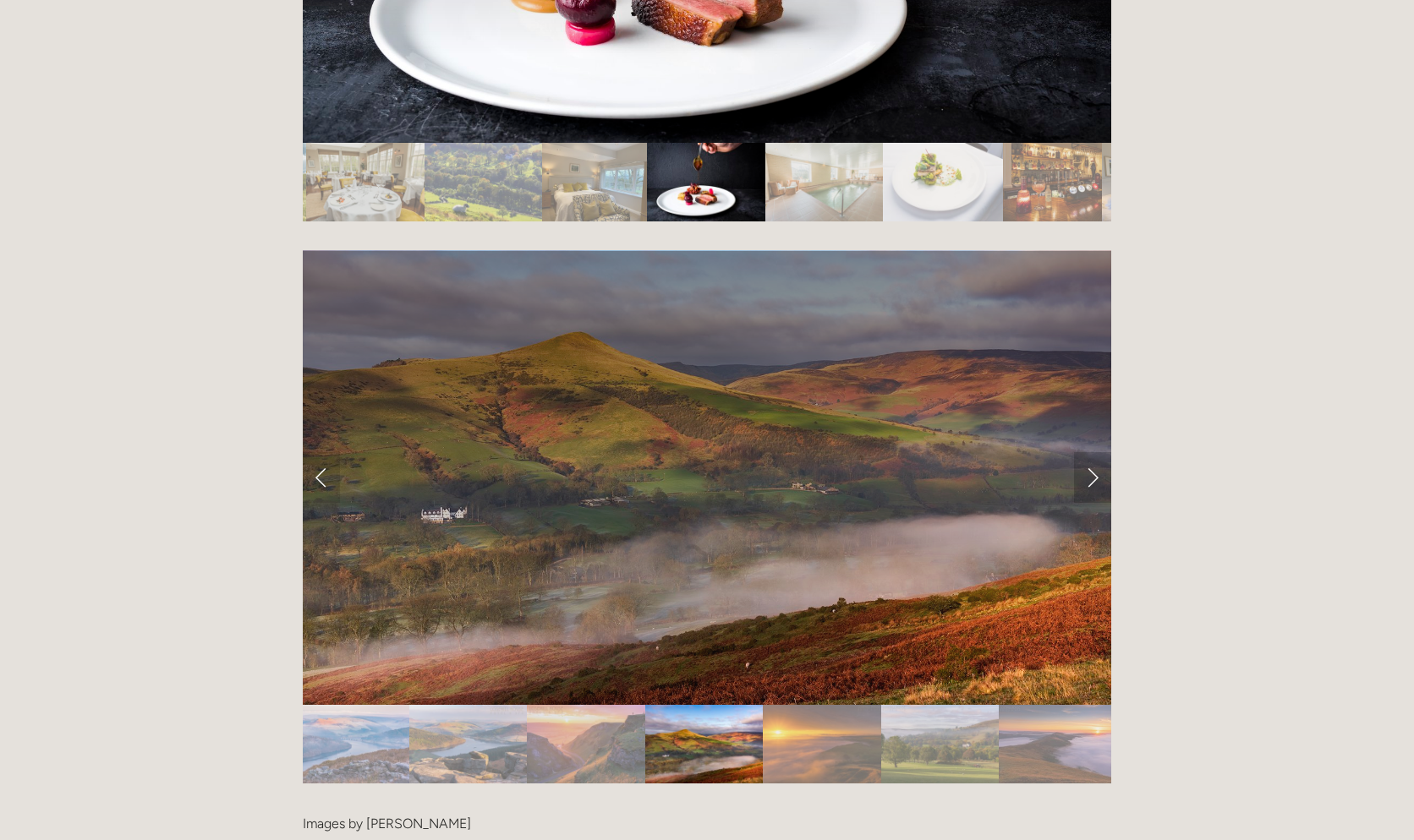
click at [1086, 452] on link "Next Slide" at bounding box center [1092, 477] width 37 height 51
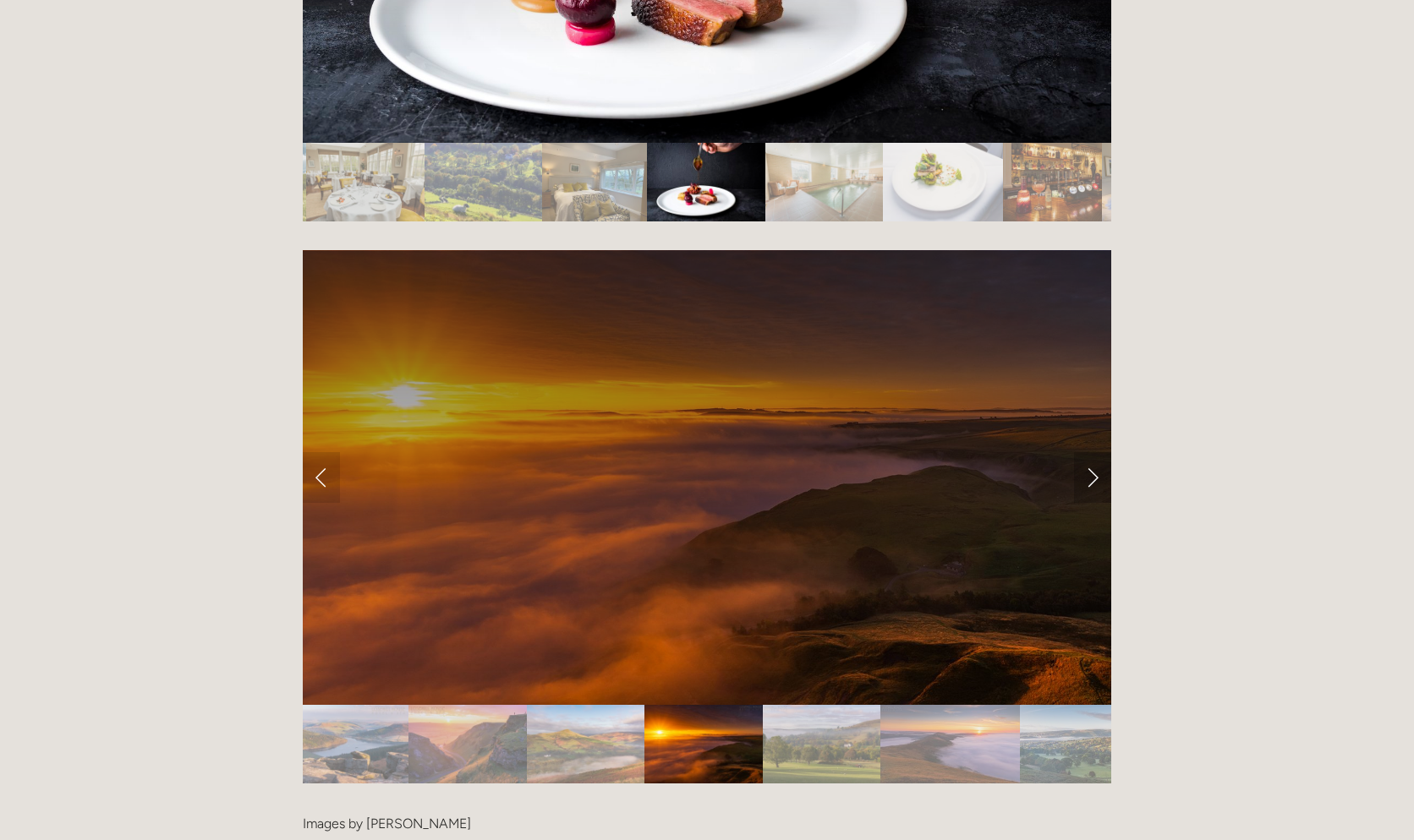
click at [1086, 452] on link "Next Slide" at bounding box center [1092, 477] width 37 height 51
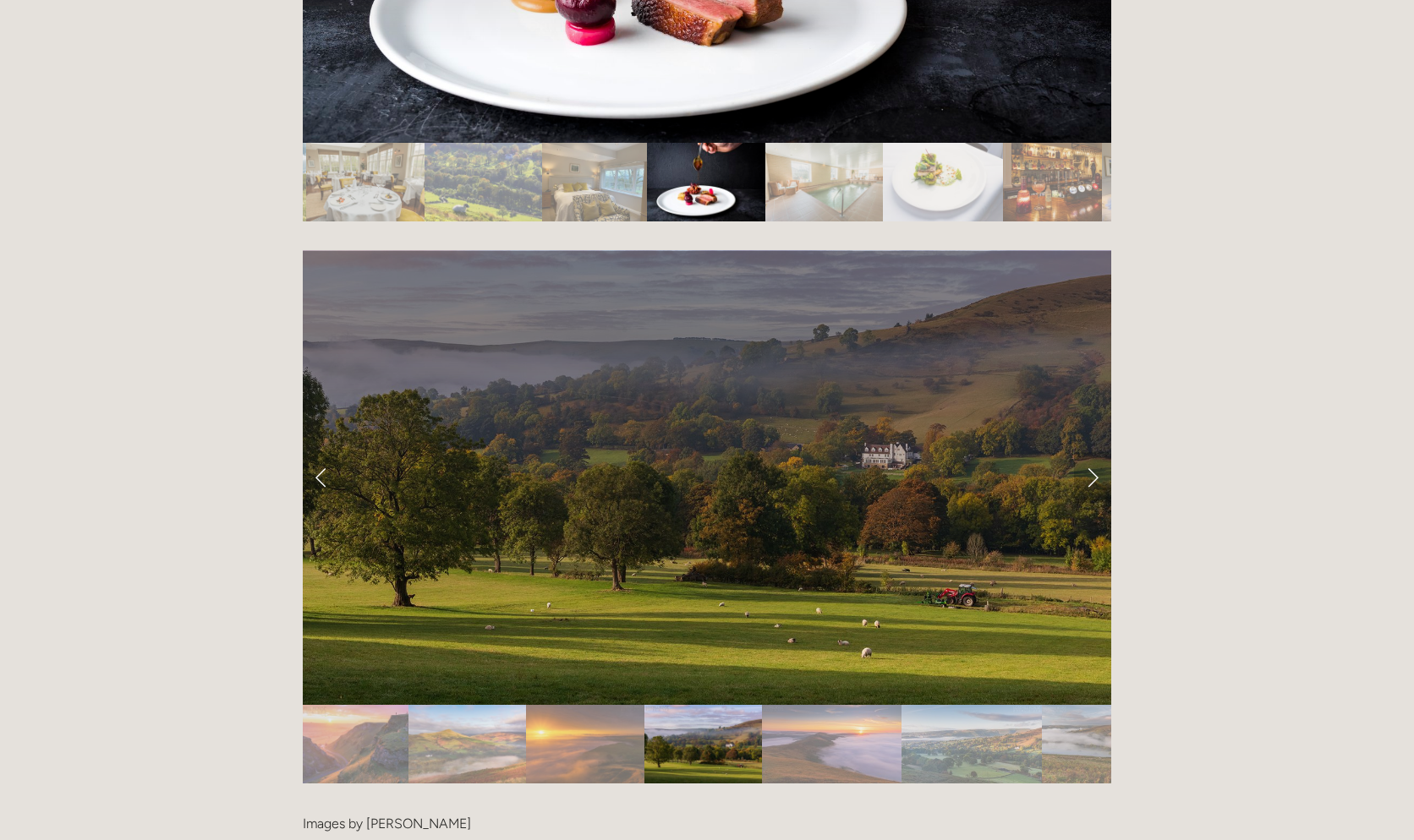
click at [1086, 452] on link "Next Slide" at bounding box center [1092, 477] width 37 height 51
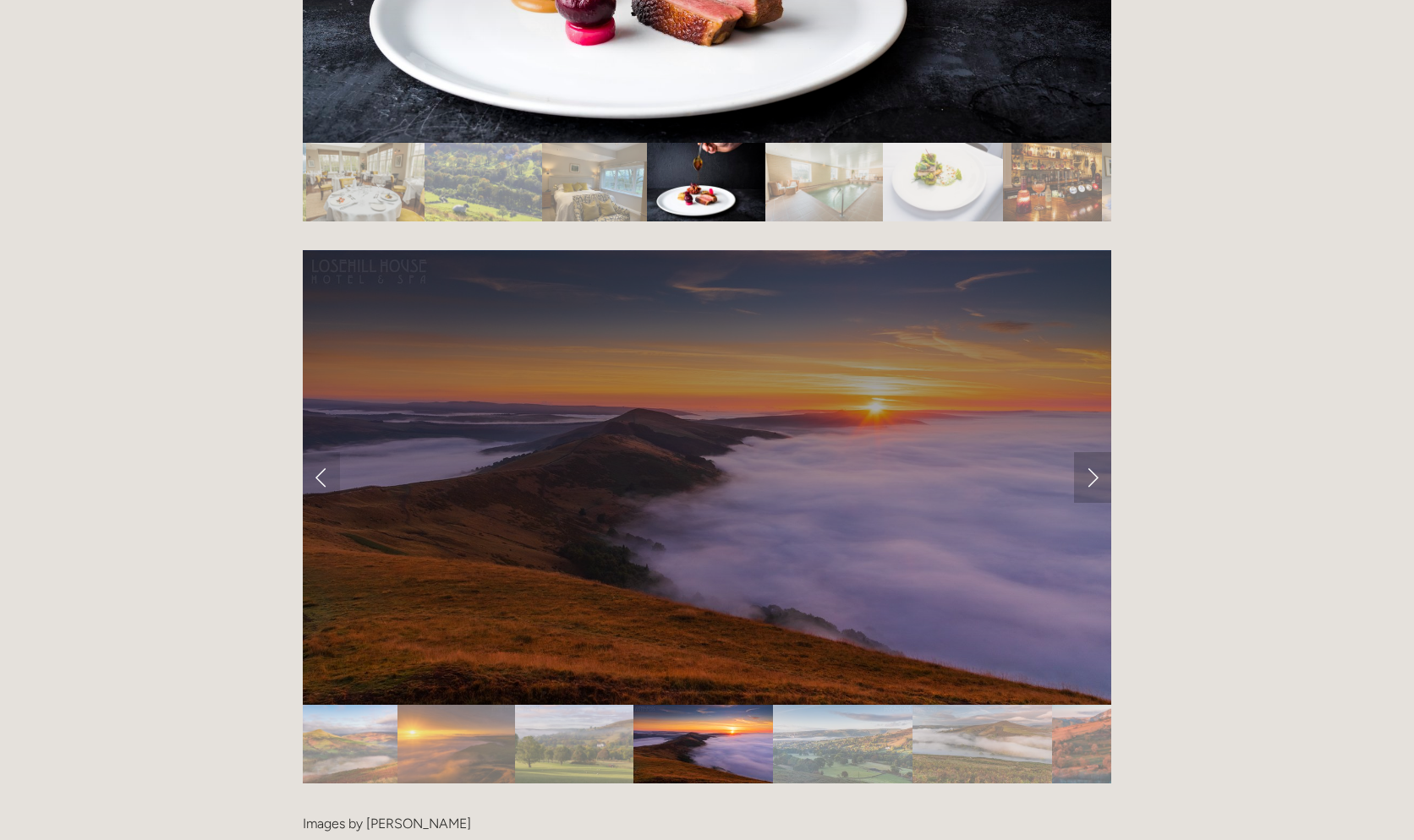
click at [1086, 452] on link "Next Slide" at bounding box center [1092, 477] width 37 height 51
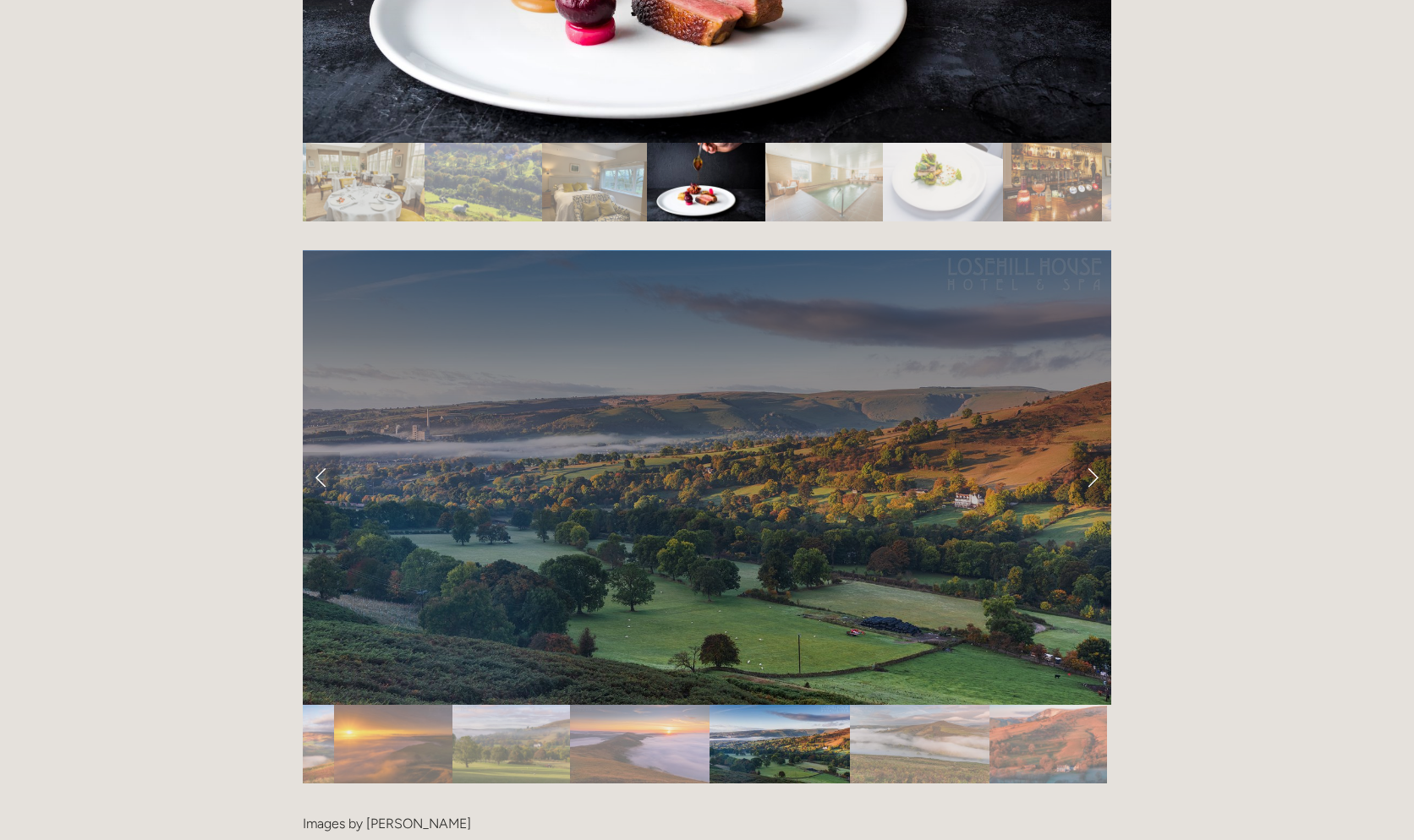
click at [1086, 452] on link "Next Slide" at bounding box center [1092, 477] width 37 height 51
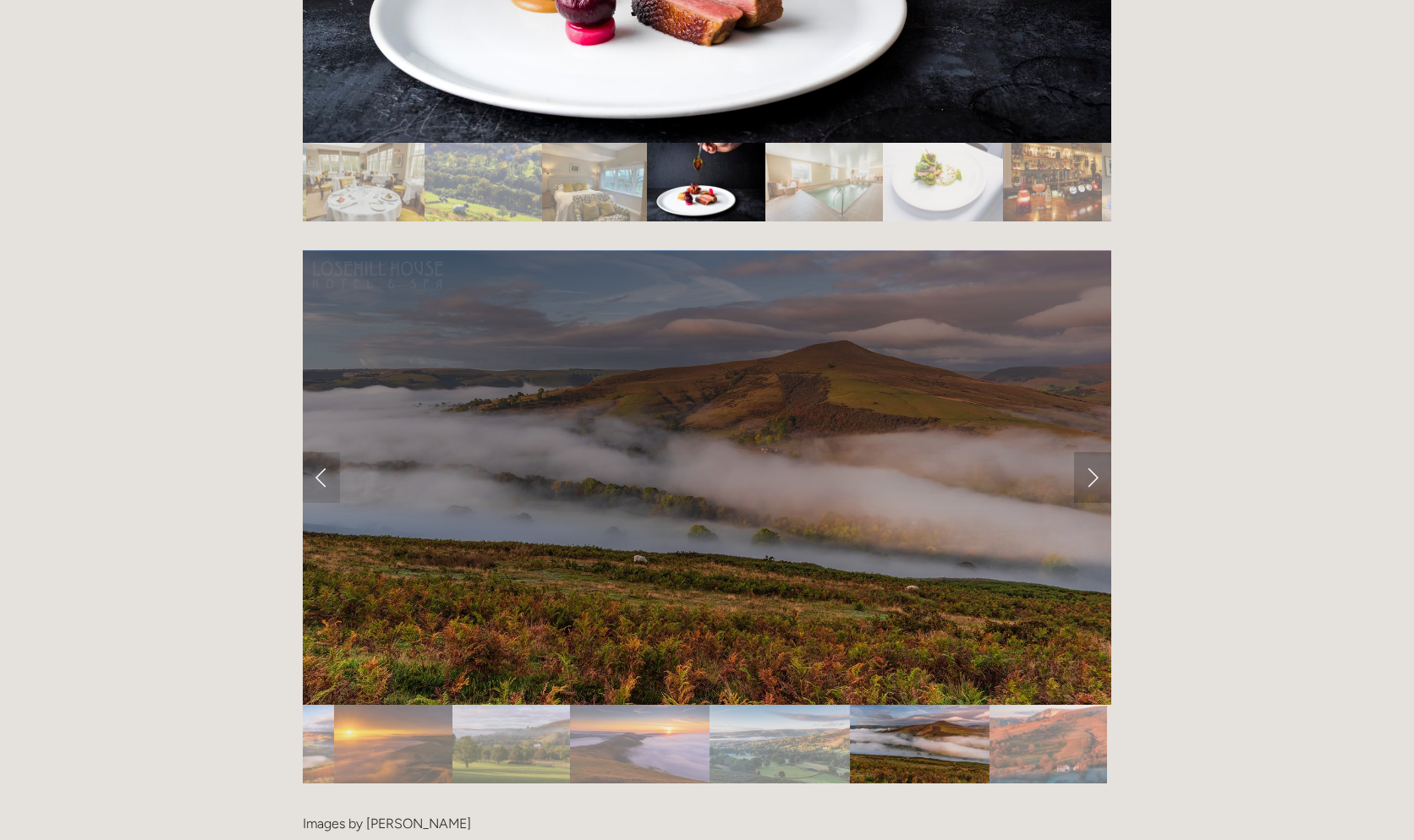
click at [1086, 452] on link "Next Slide" at bounding box center [1092, 477] width 37 height 51
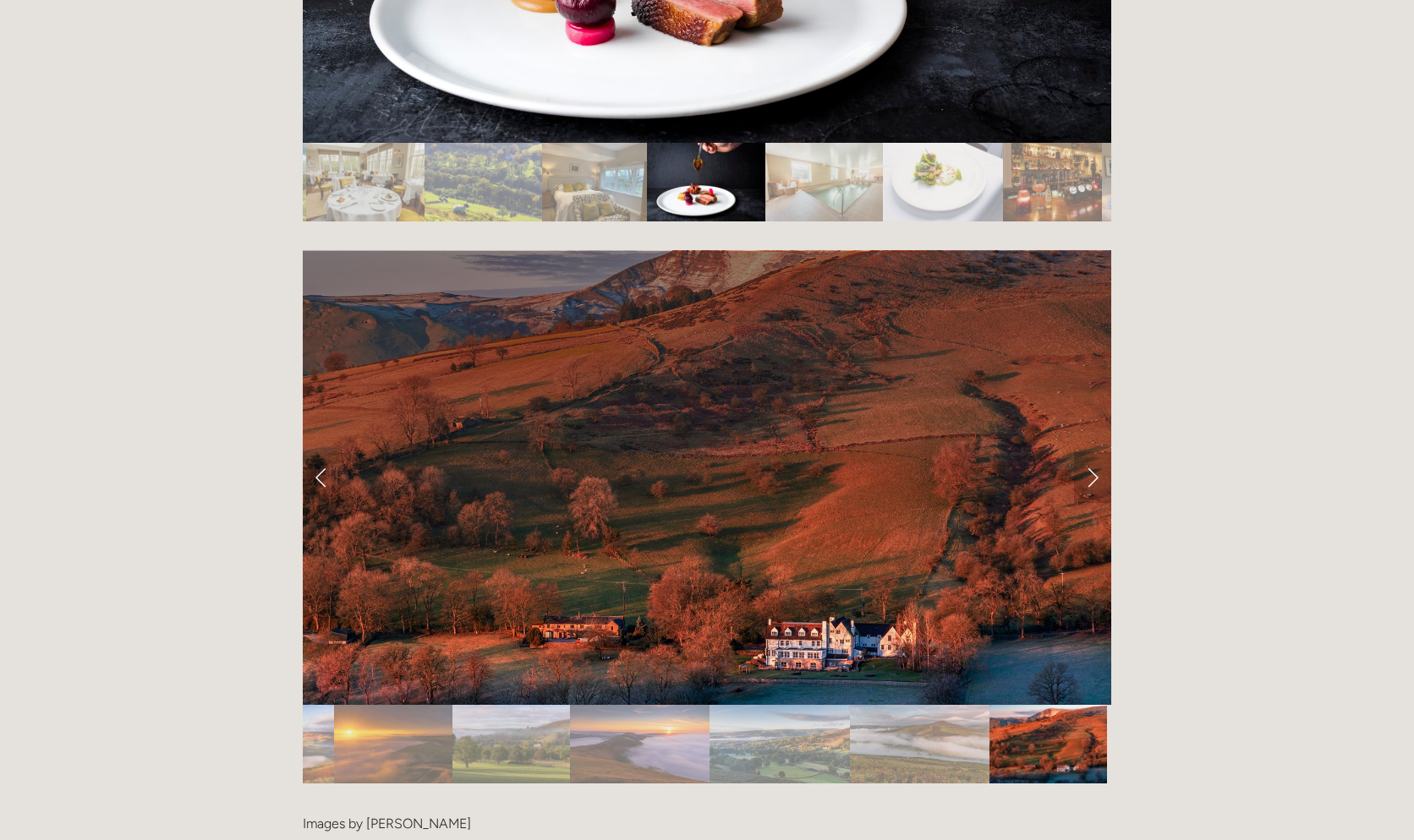
click at [1086, 452] on link "Next Slide" at bounding box center [1092, 477] width 37 height 51
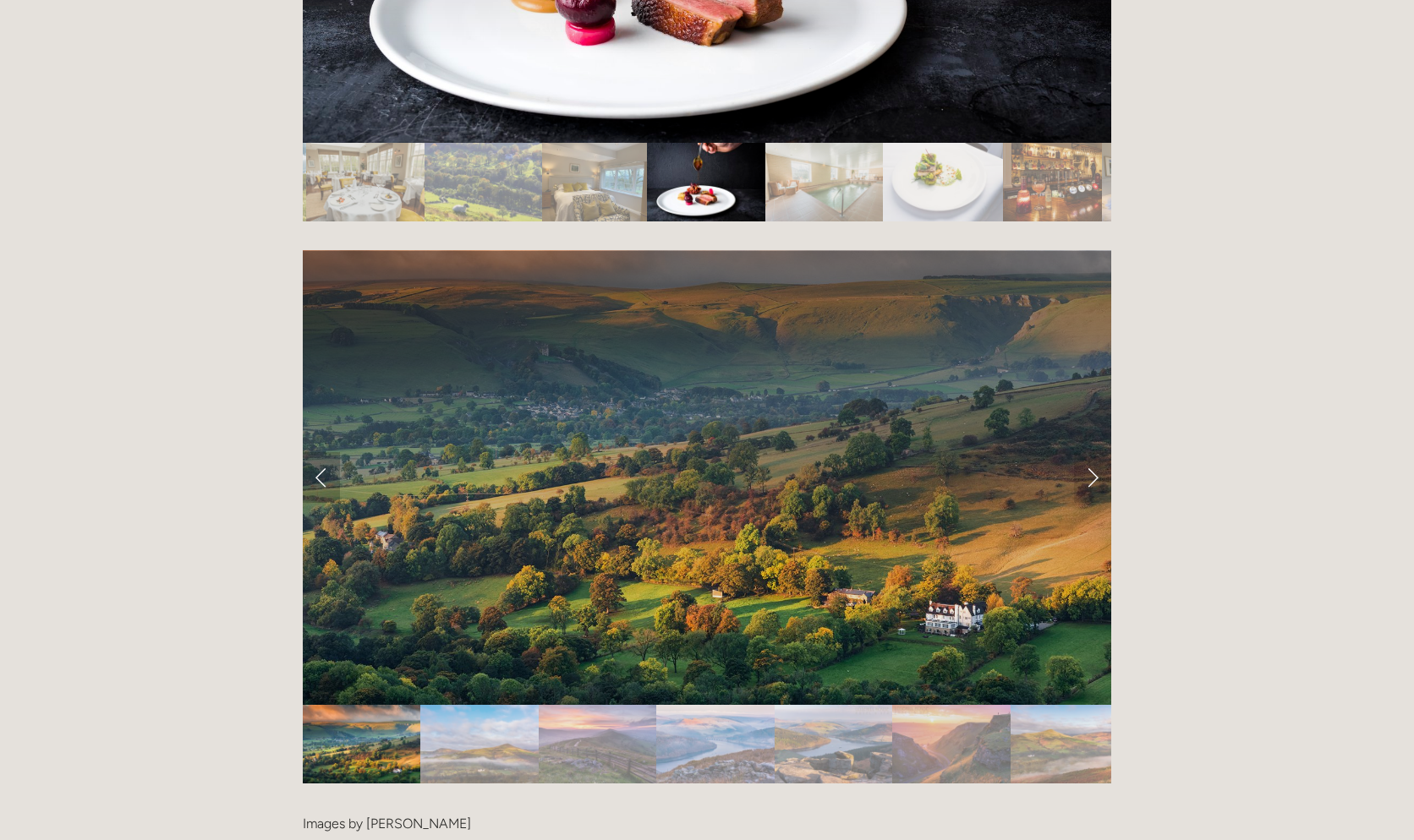
click at [329, 452] on link "Previous Slide" at bounding box center [321, 477] width 37 height 51
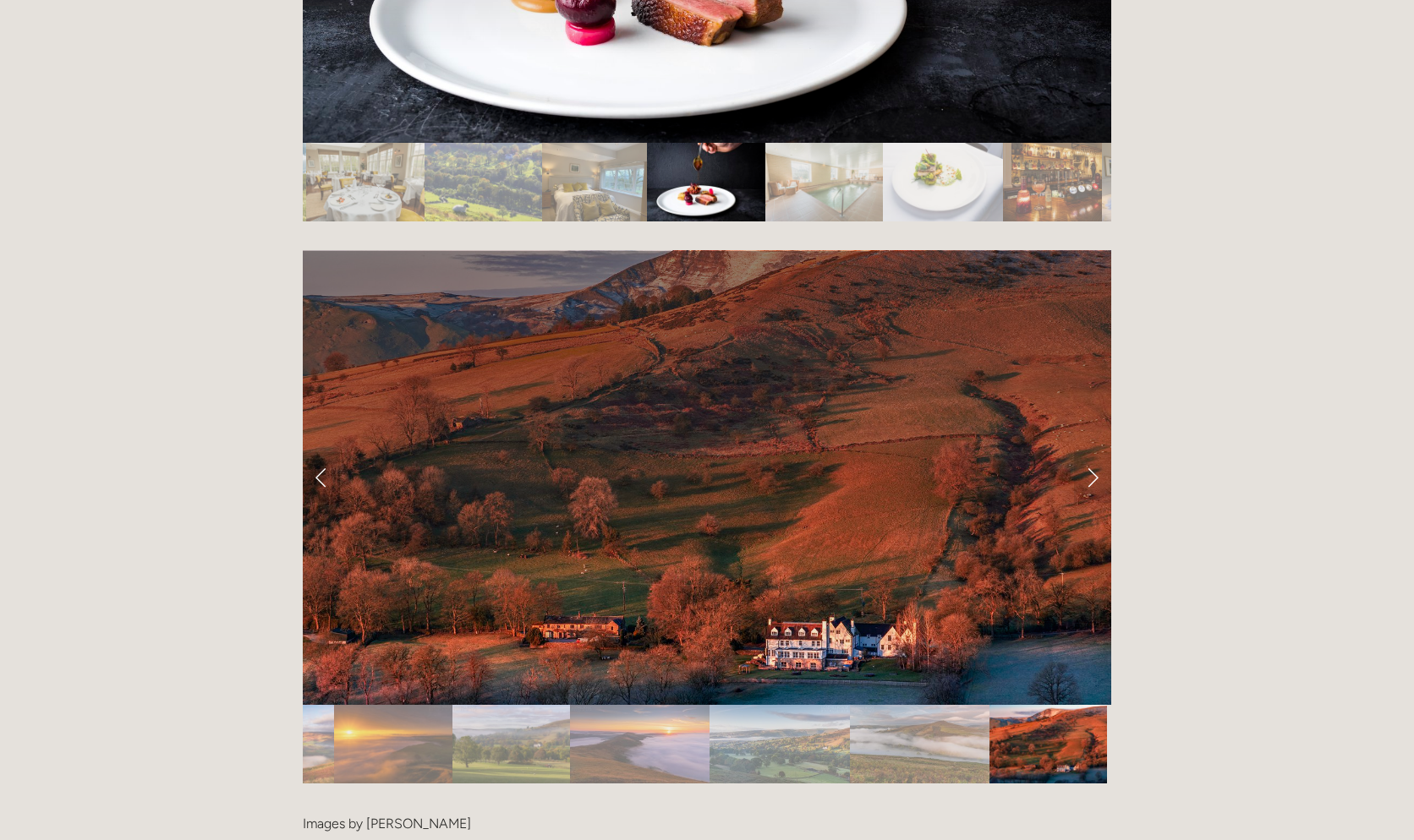
click at [325, 452] on link "Previous Slide" at bounding box center [321, 477] width 37 height 51
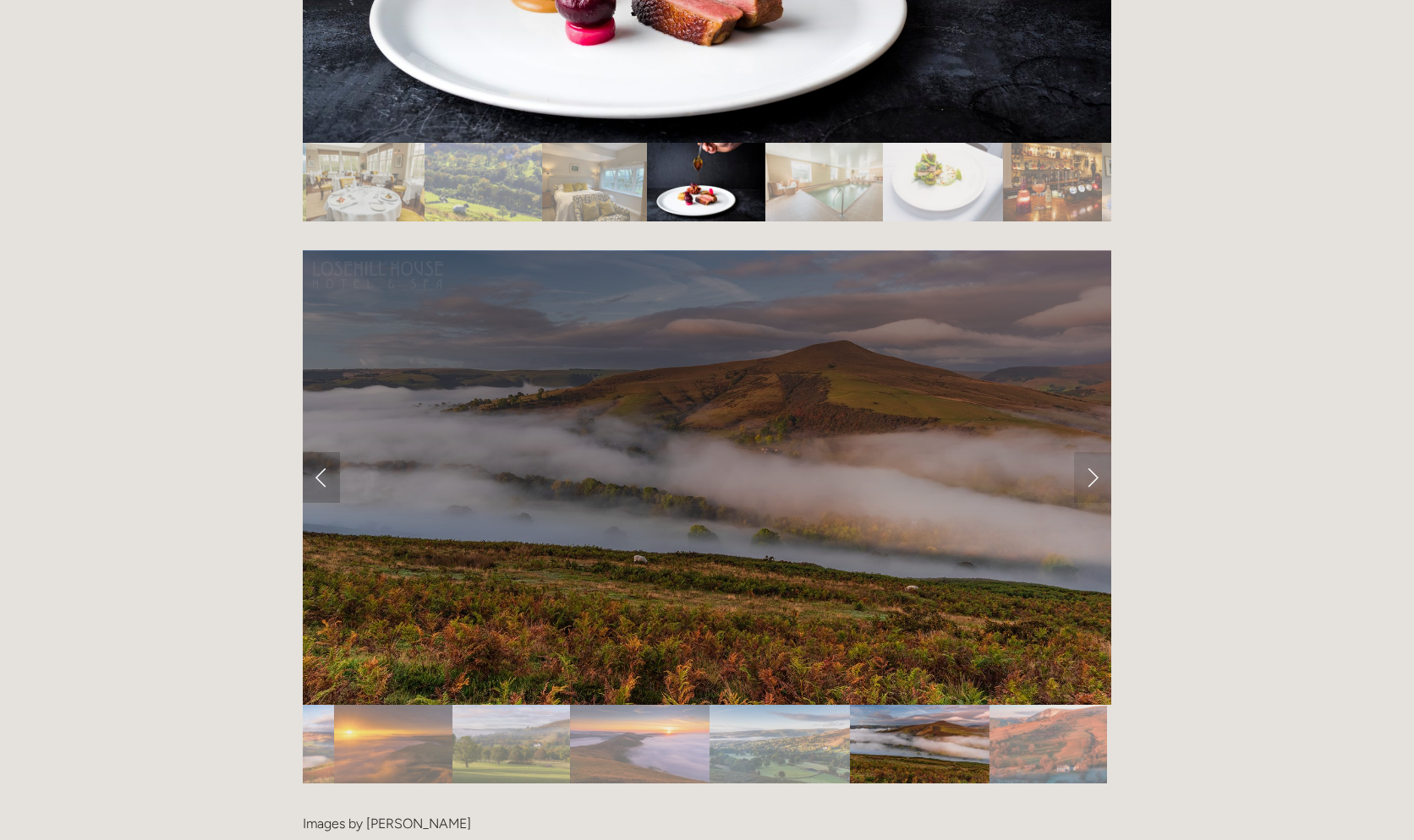
click at [325, 452] on link "Previous Slide" at bounding box center [321, 477] width 37 height 51
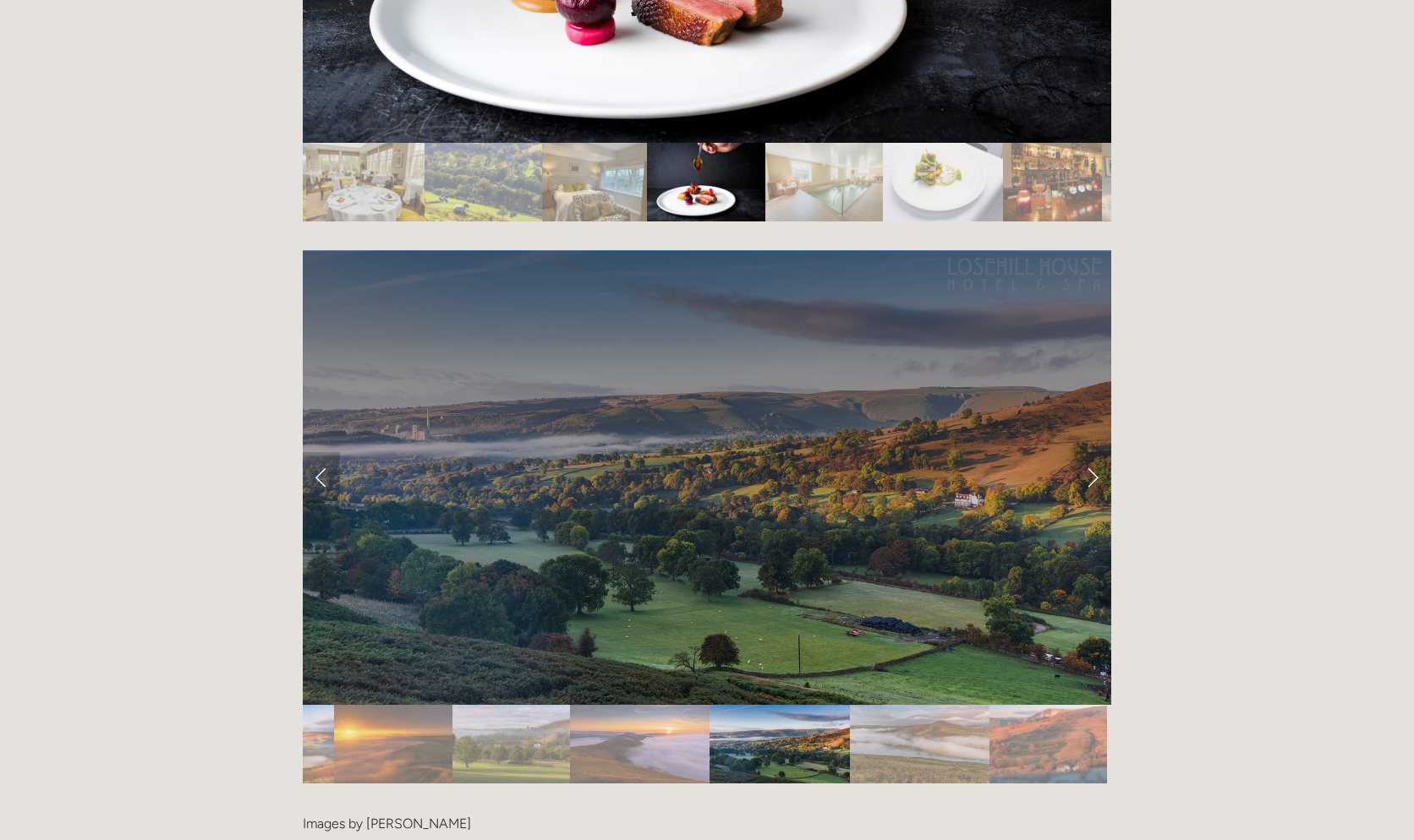
click at [325, 452] on link "Previous Slide" at bounding box center [321, 477] width 37 height 51
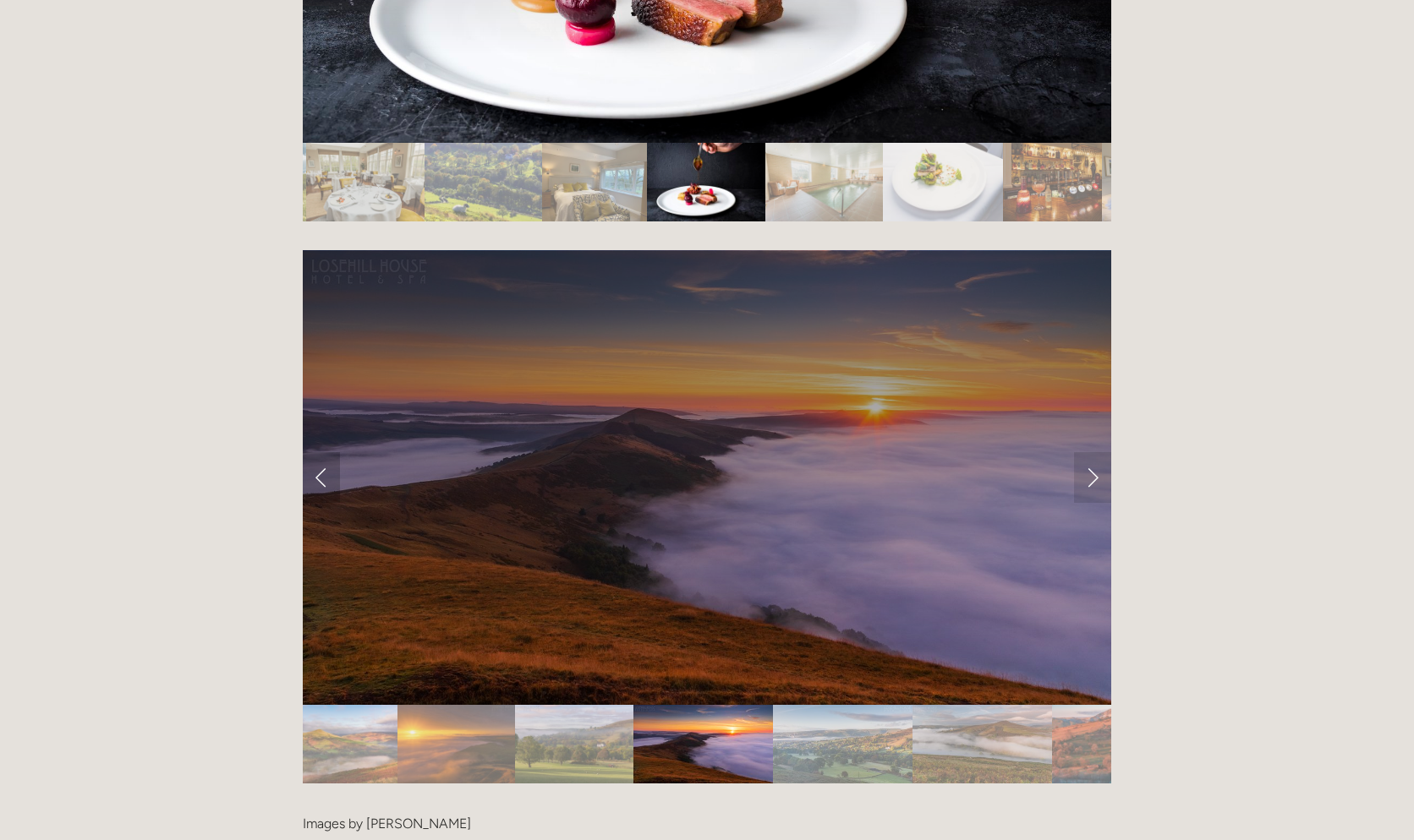
click at [325, 452] on link "Previous Slide" at bounding box center [321, 477] width 37 height 51
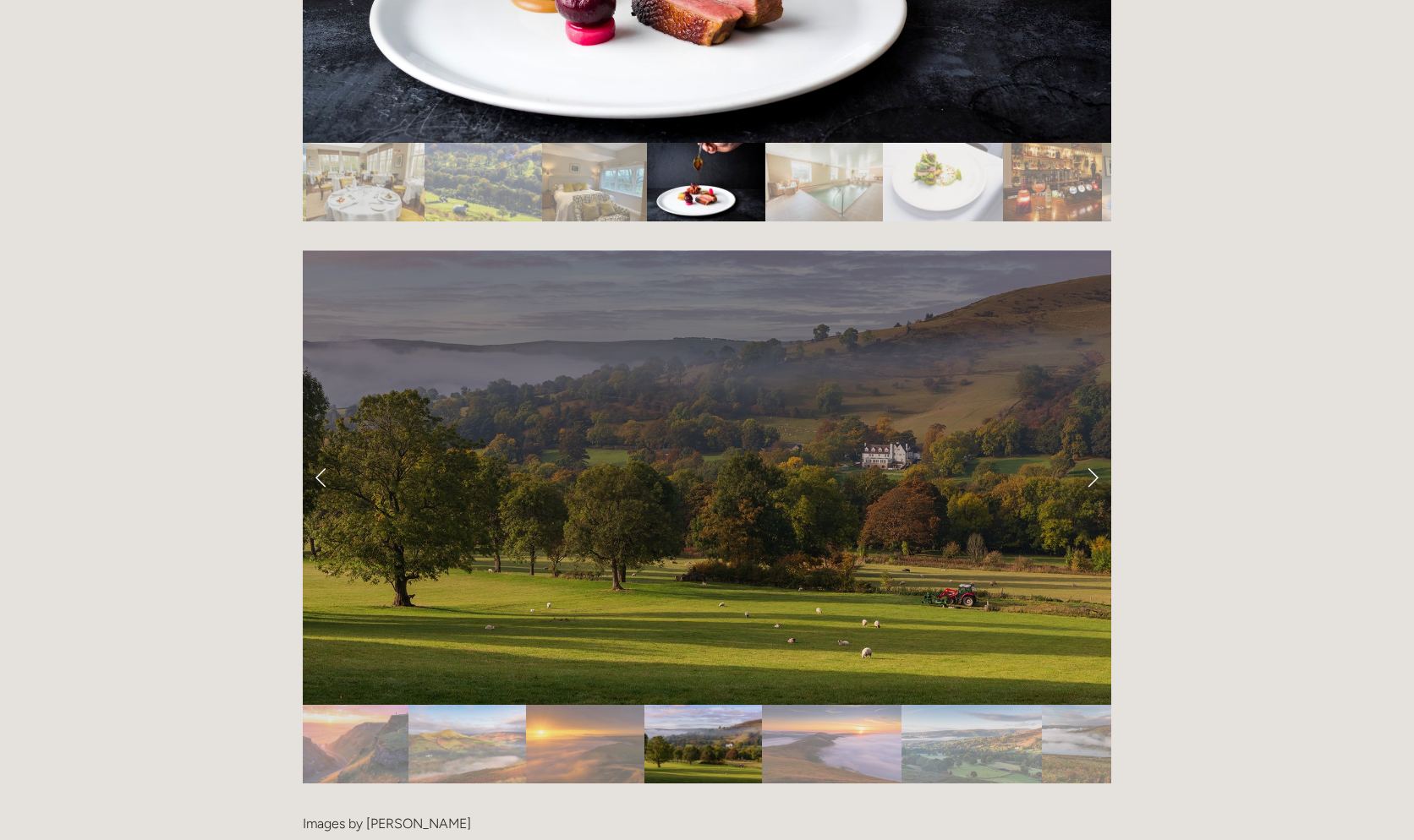
click at [324, 452] on link "Previous Slide" at bounding box center [321, 477] width 37 height 51
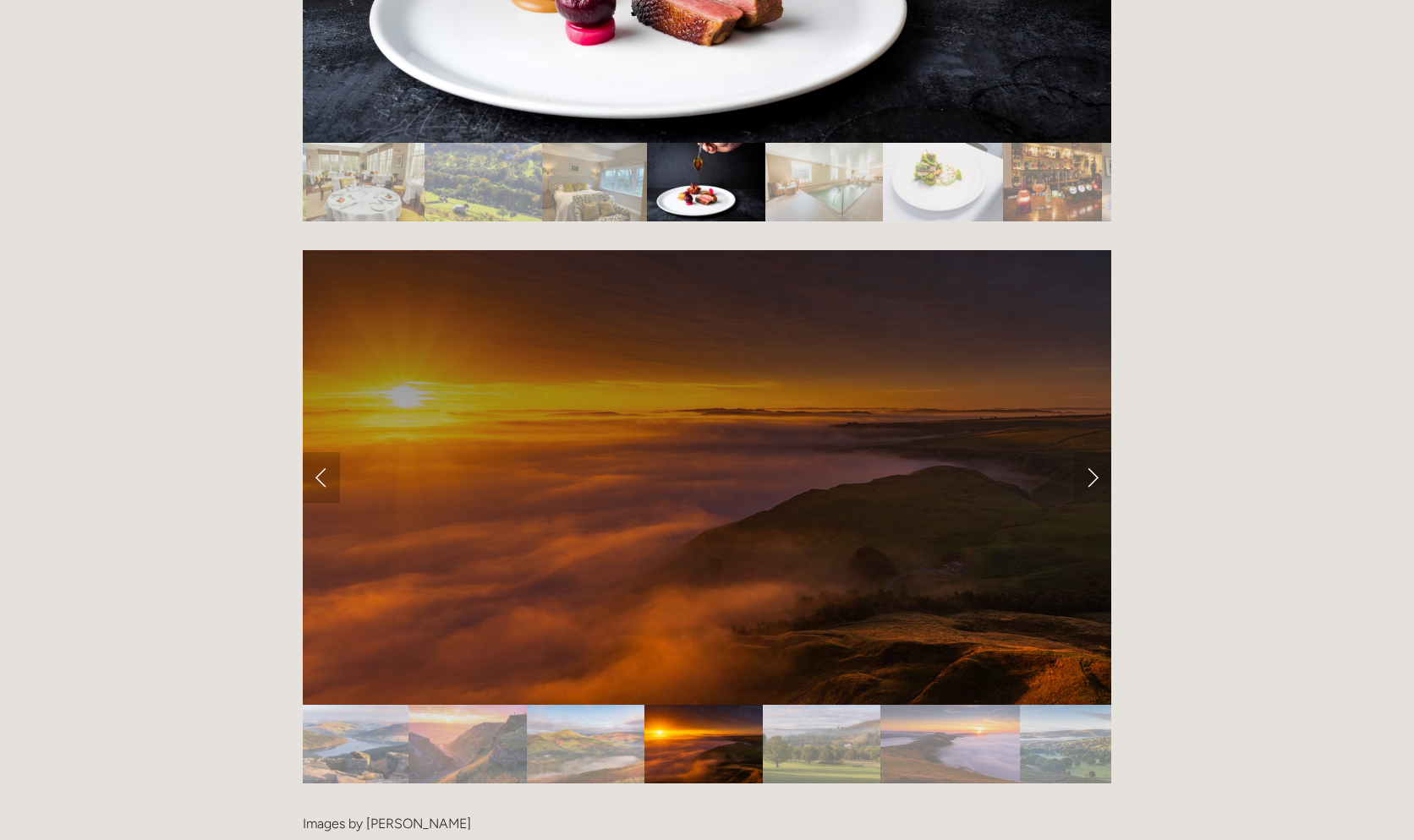
click at [324, 452] on link "Previous Slide" at bounding box center [321, 477] width 37 height 51
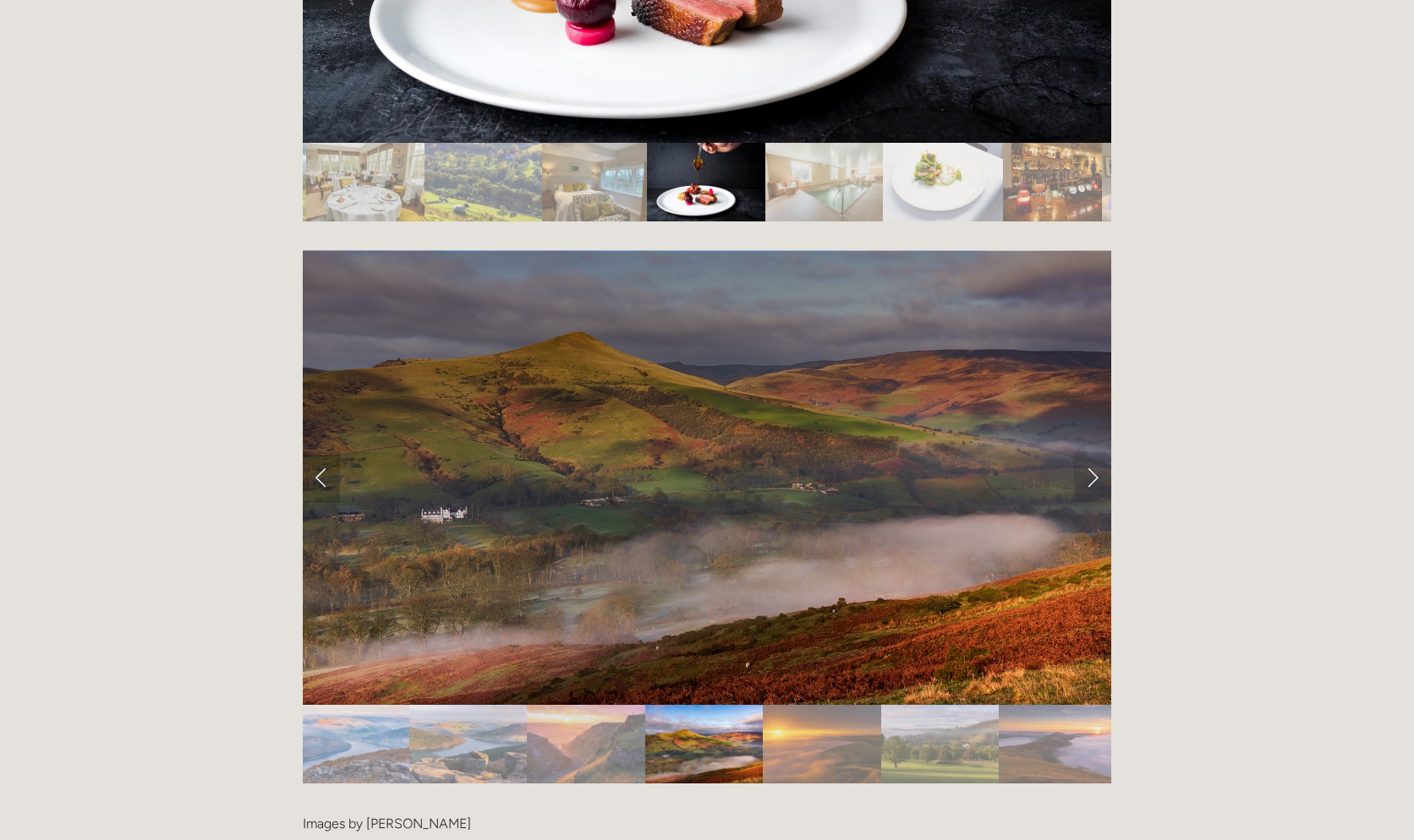
click at [323, 452] on link "Previous Slide" at bounding box center [321, 477] width 37 height 51
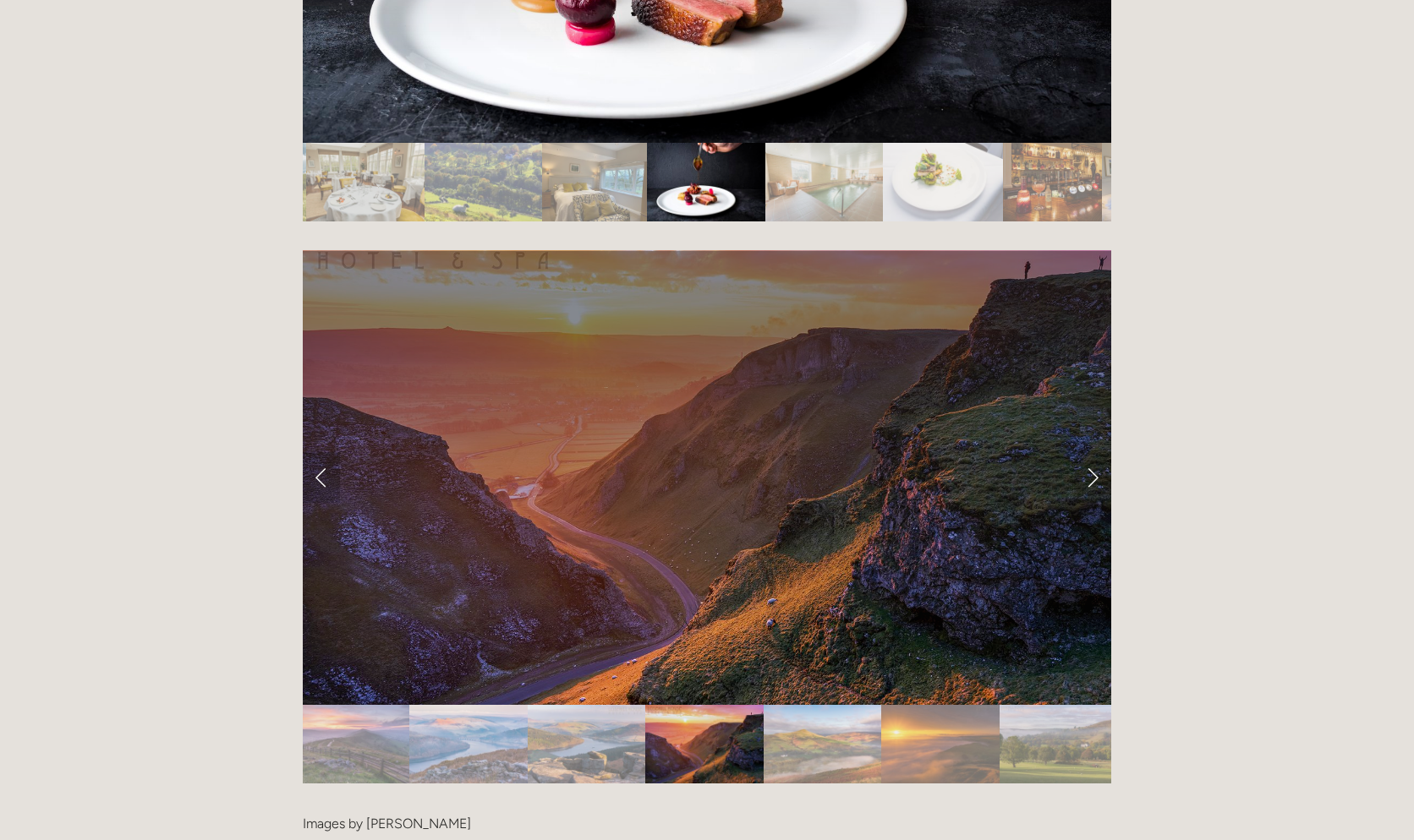
click at [322, 452] on link "Previous Slide" at bounding box center [321, 477] width 37 height 51
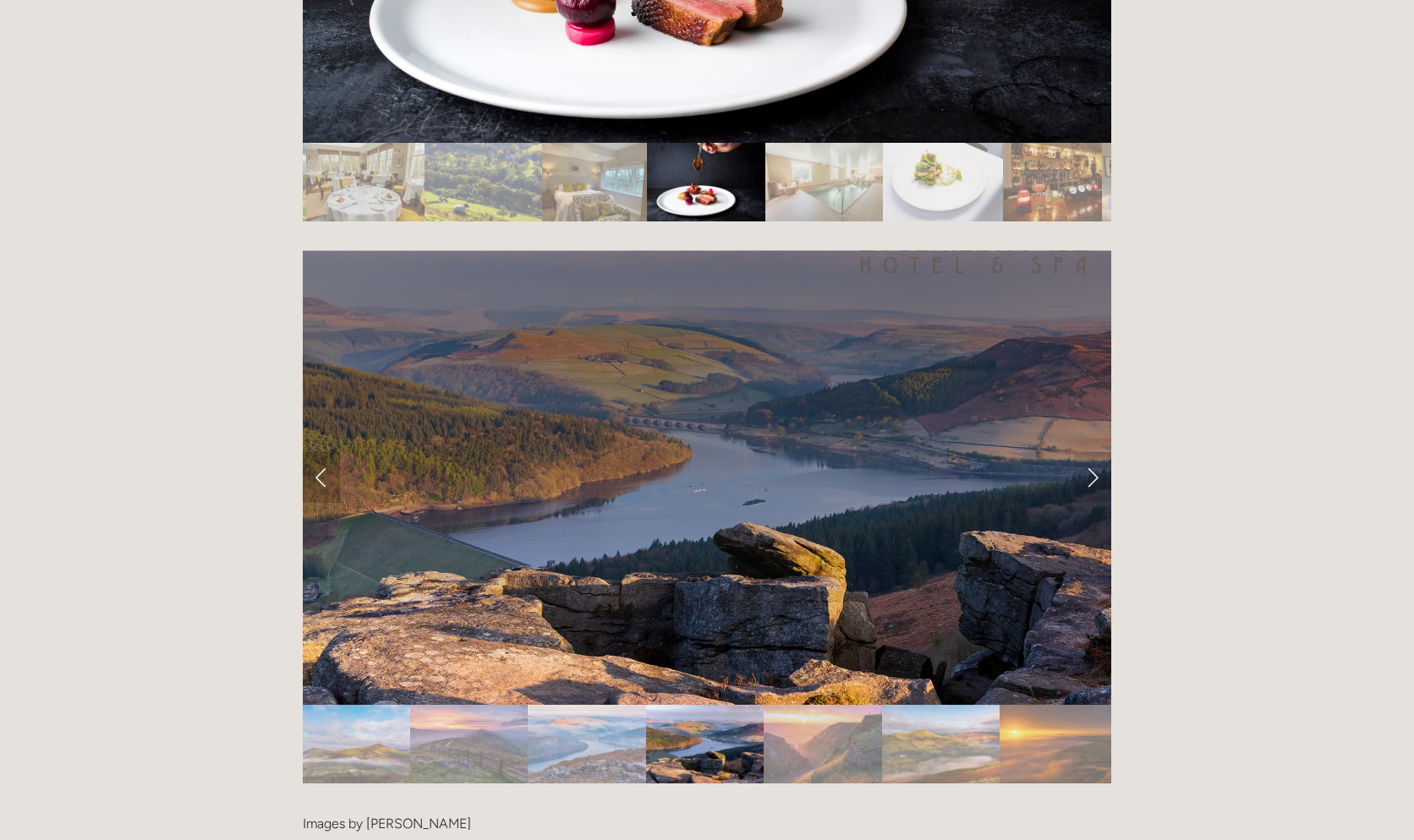
click at [320, 452] on link "Previous Slide" at bounding box center [321, 477] width 37 height 51
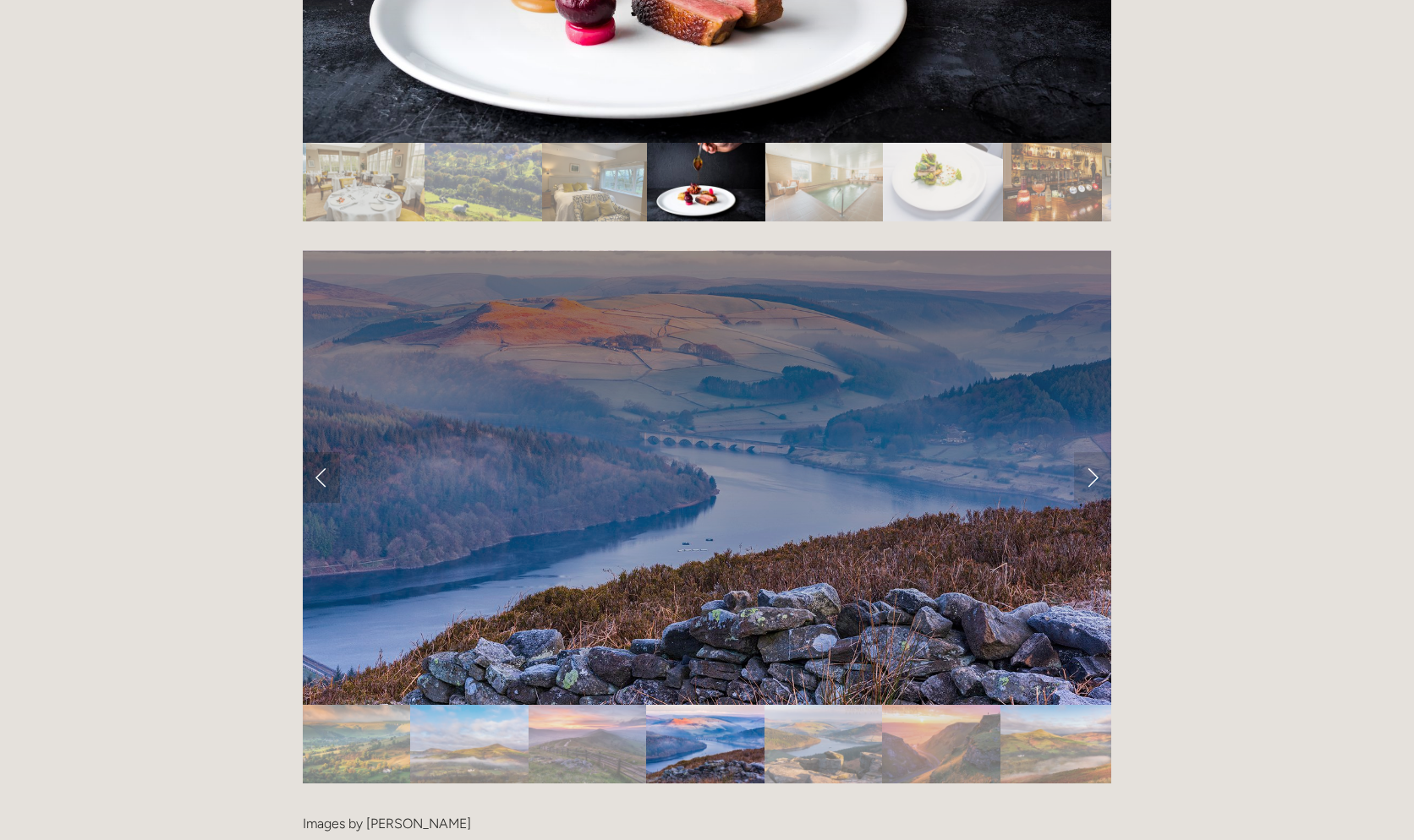
click at [320, 452] on link "Previous Slide" at bounding box center [321, 477] width 37 height 51
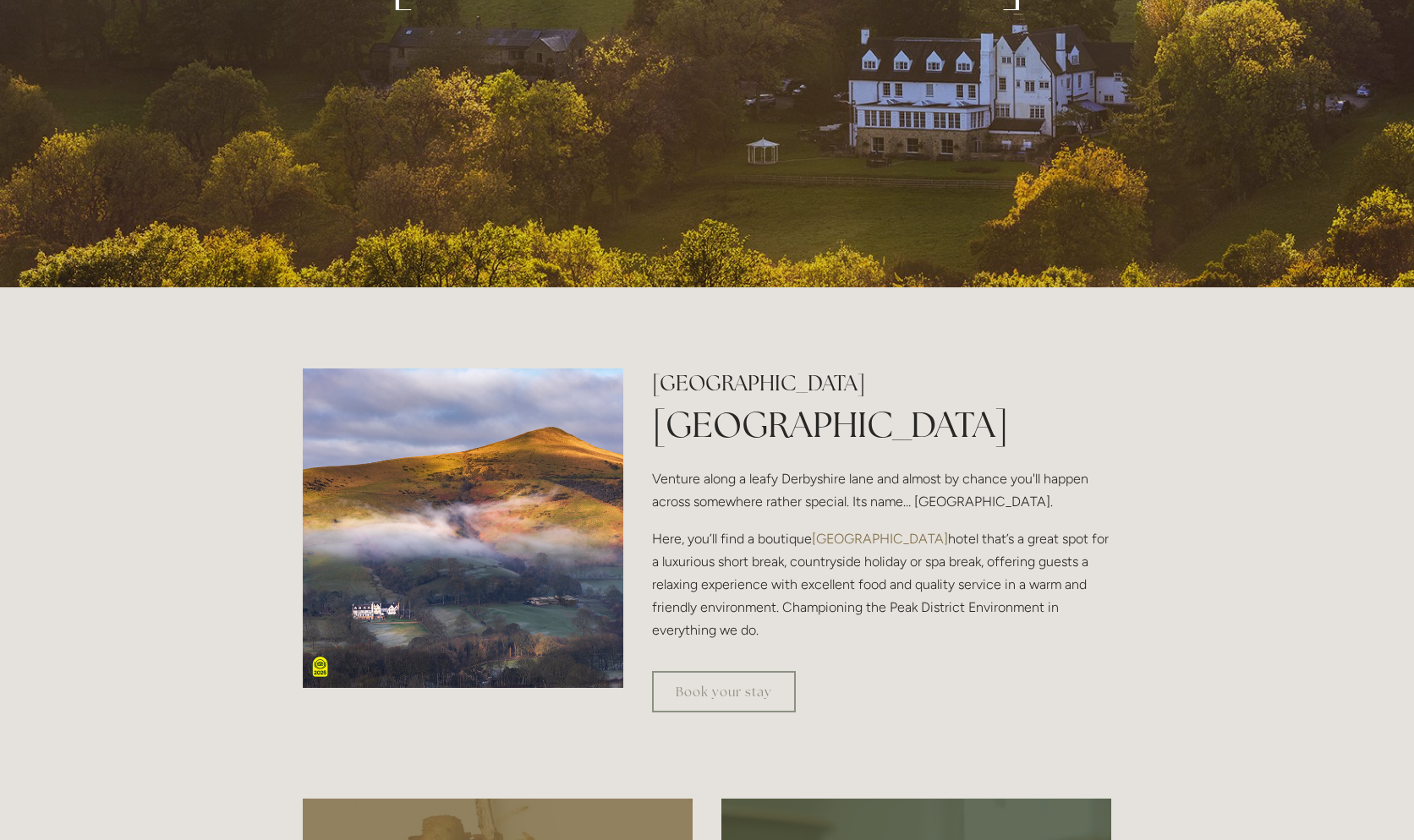
scroll to position [0, 0]
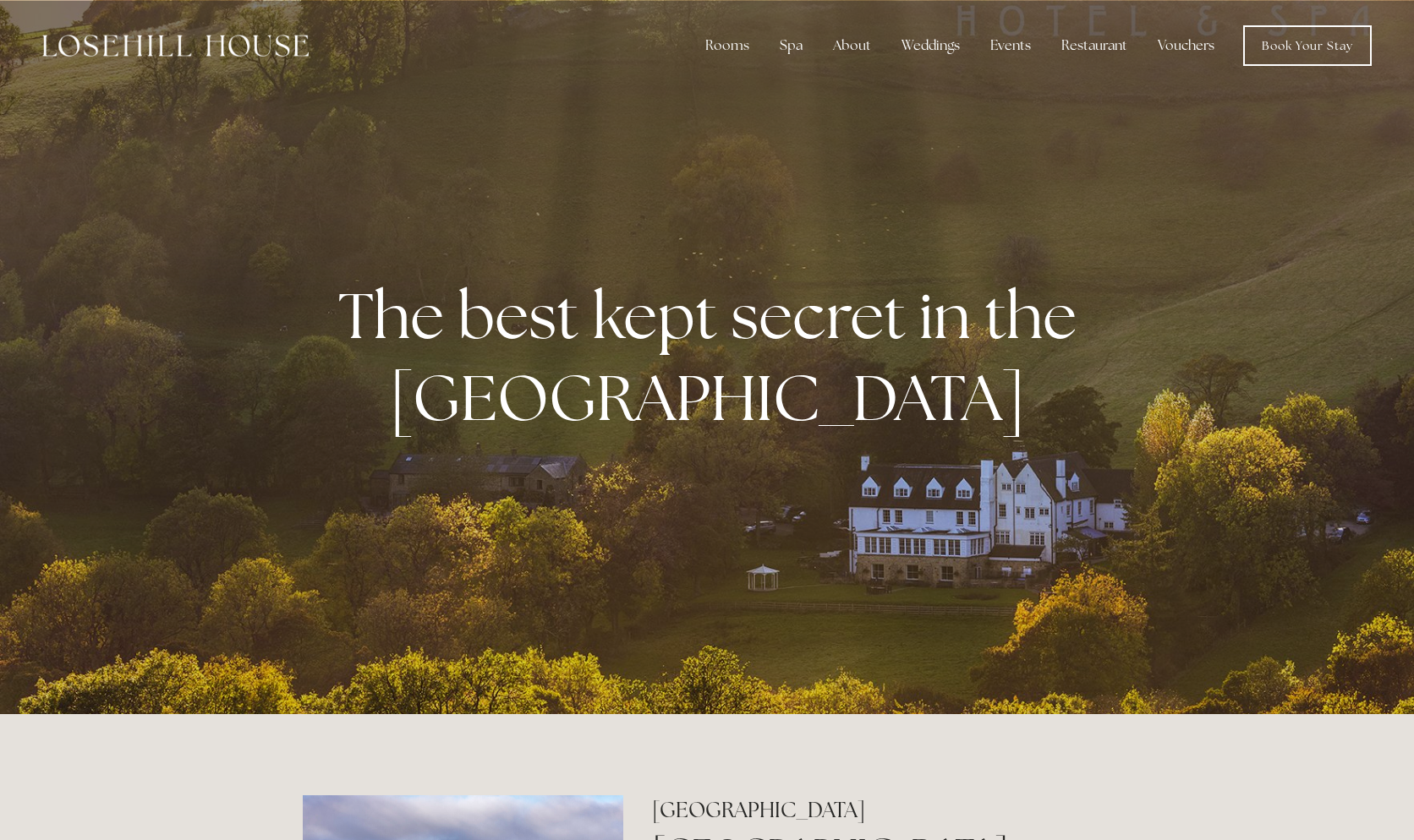
click at [264, 44] on img at bounding box center [176, 45] width 266 height 22
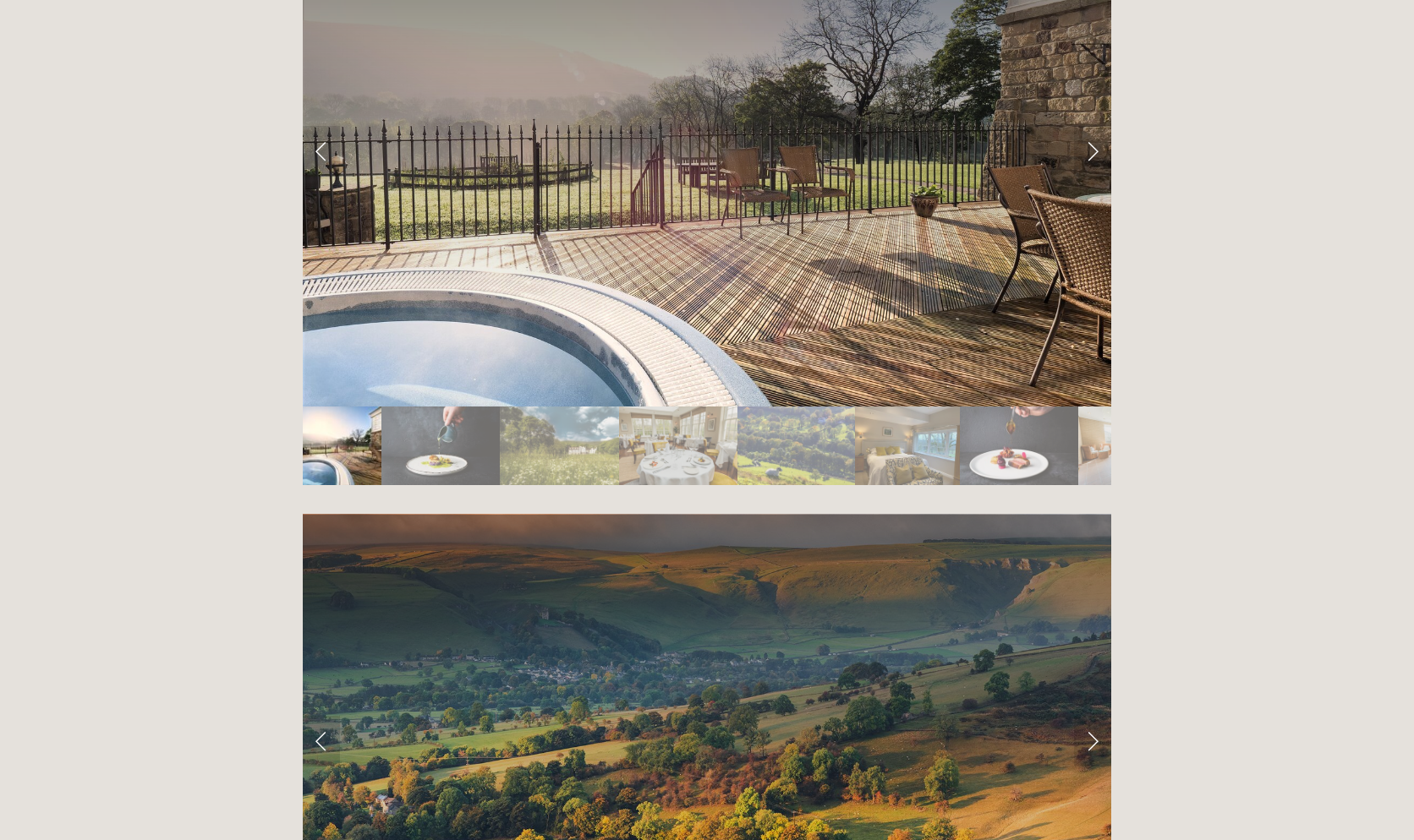
scroll to position [3297, 0]
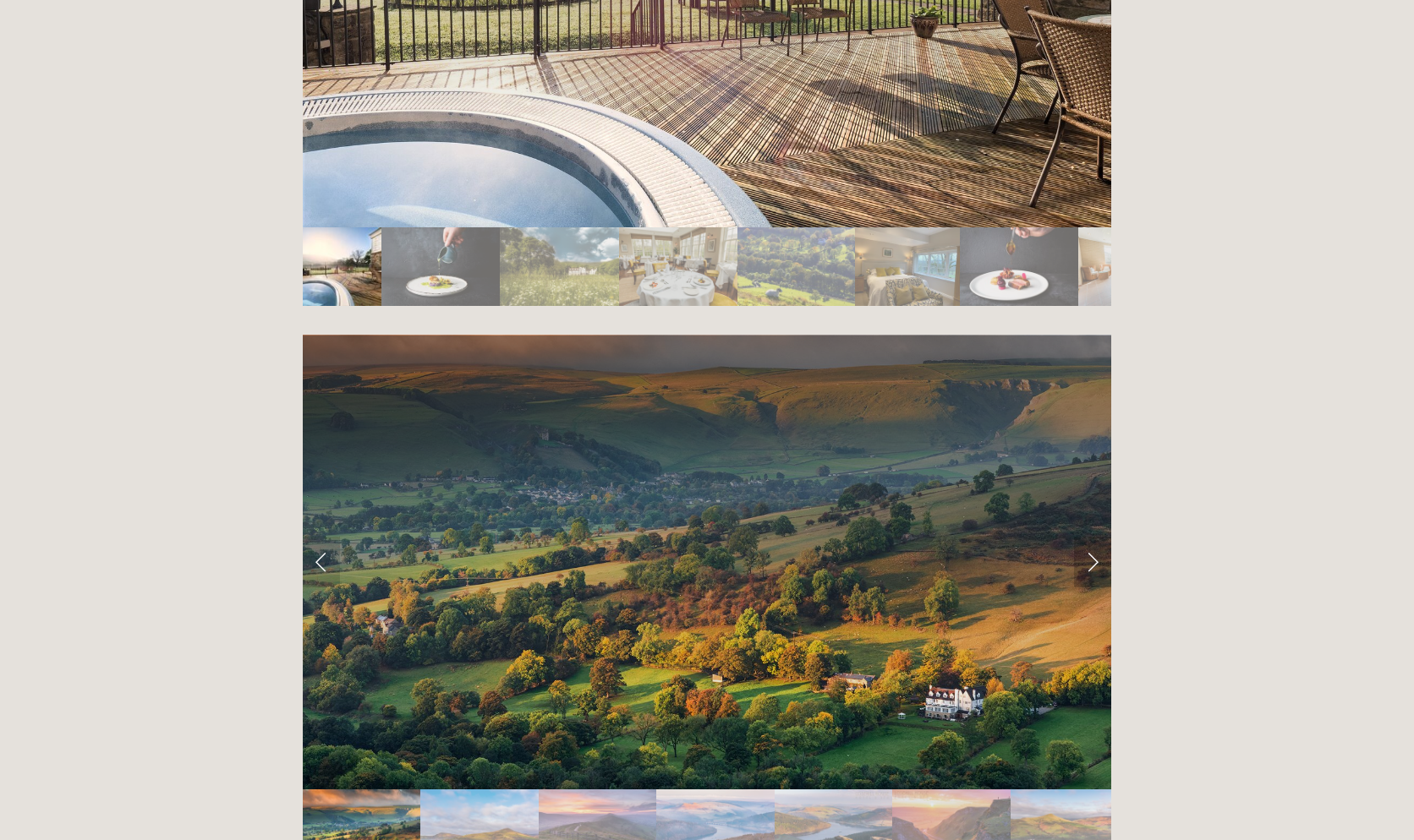
click at [1094, 537] on link "Next Slide" at bounding box center [1092, 561] width 37 height 51
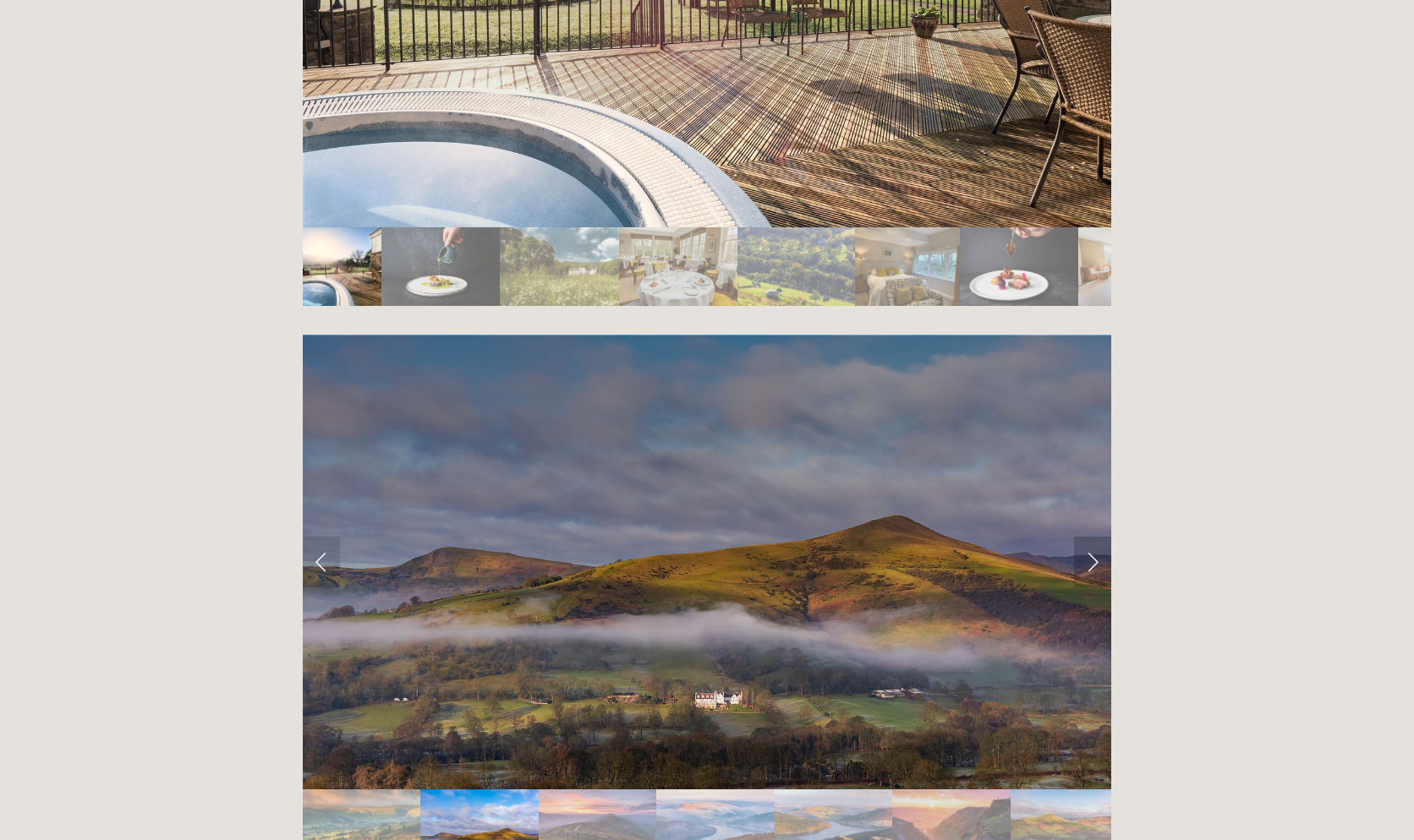
click at [1083, 537] on link "Next Slide" at bounding box center [1092, 561] width 37 height 51
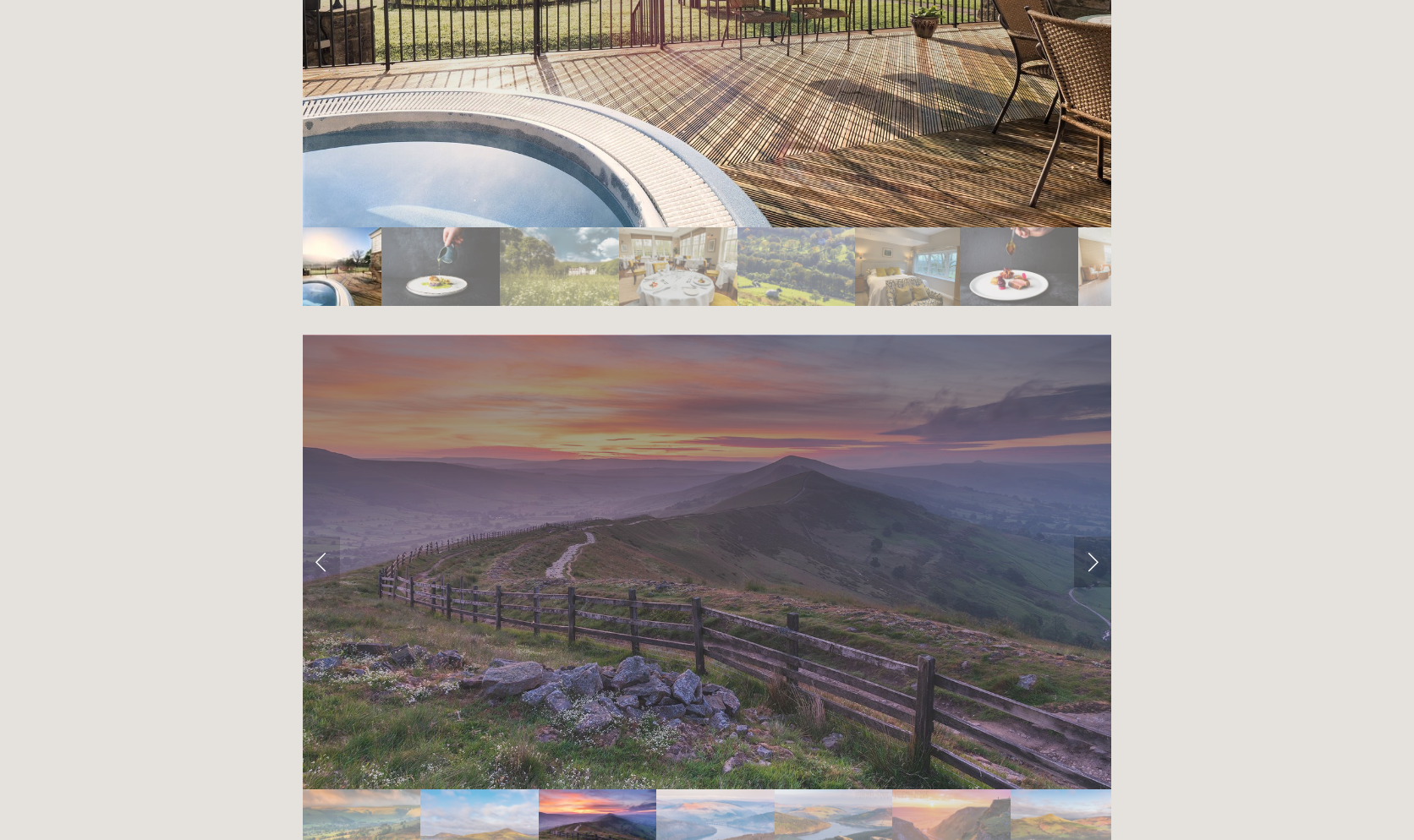
click at [1083, 537] on link "Next Slide" at bounding box center [1092, 561] width 37 height 51
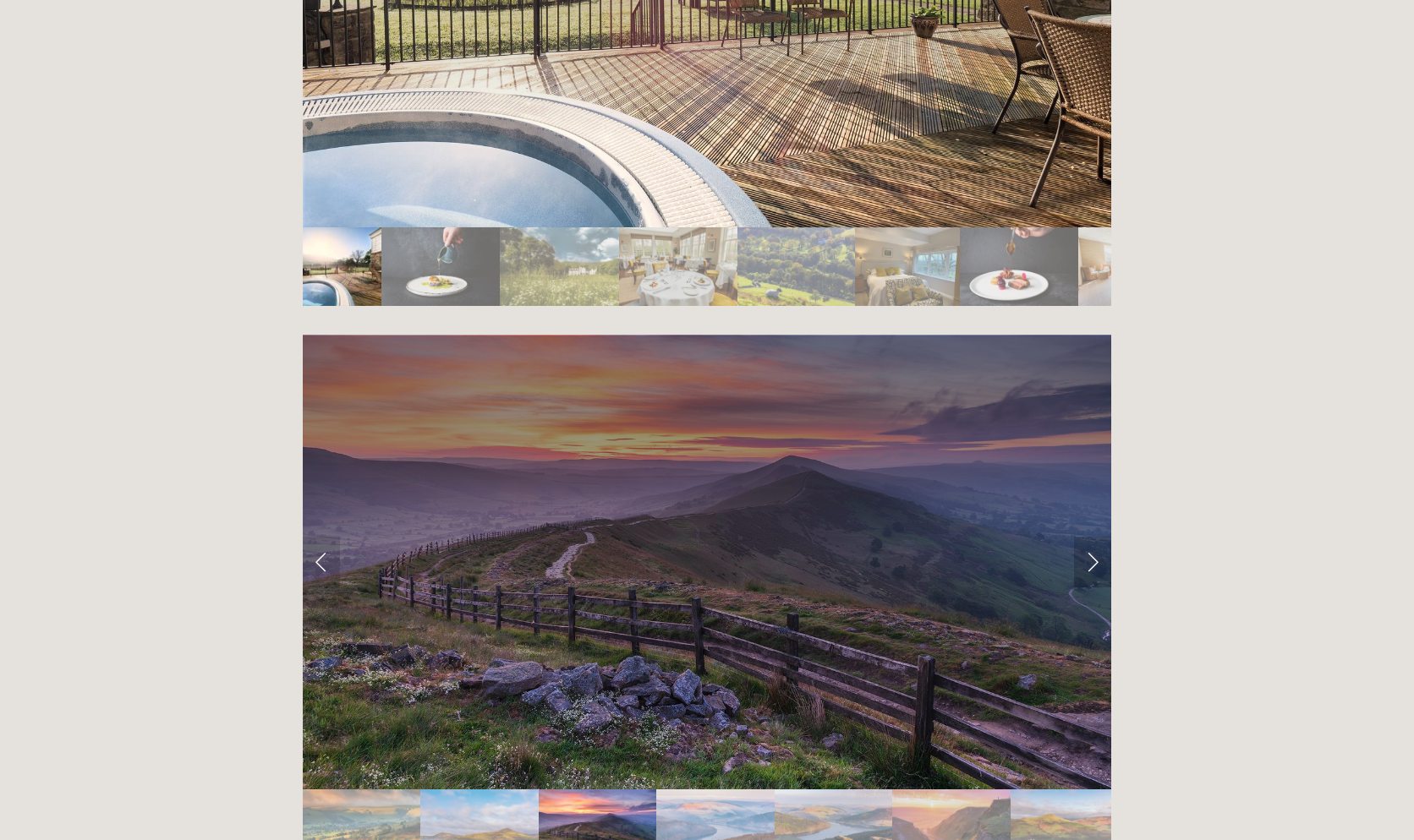
click at [1086, 537] on link "Next Slide" at bounding box center [1092, 561] width 37 height 51
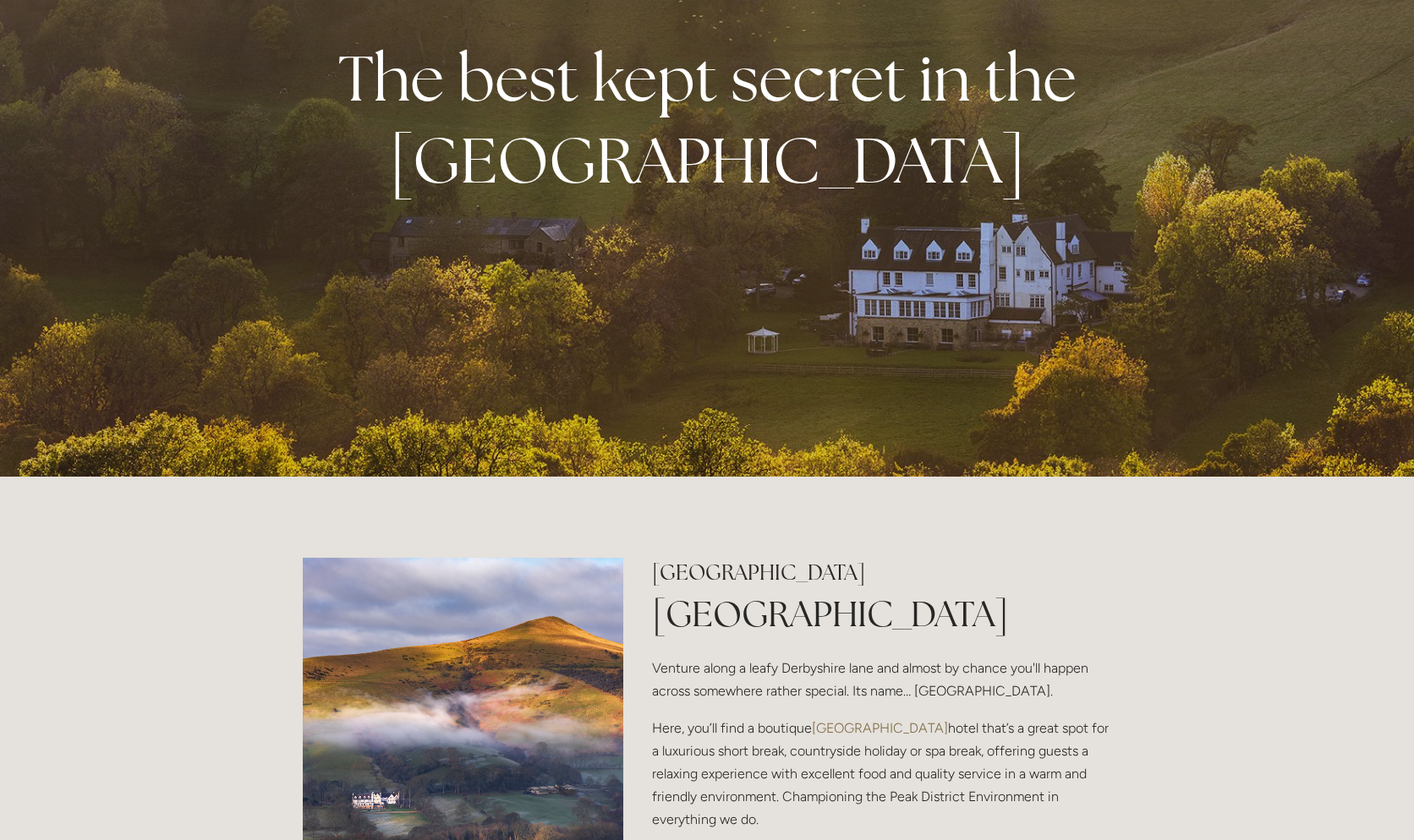
scroll to position [0, 0]
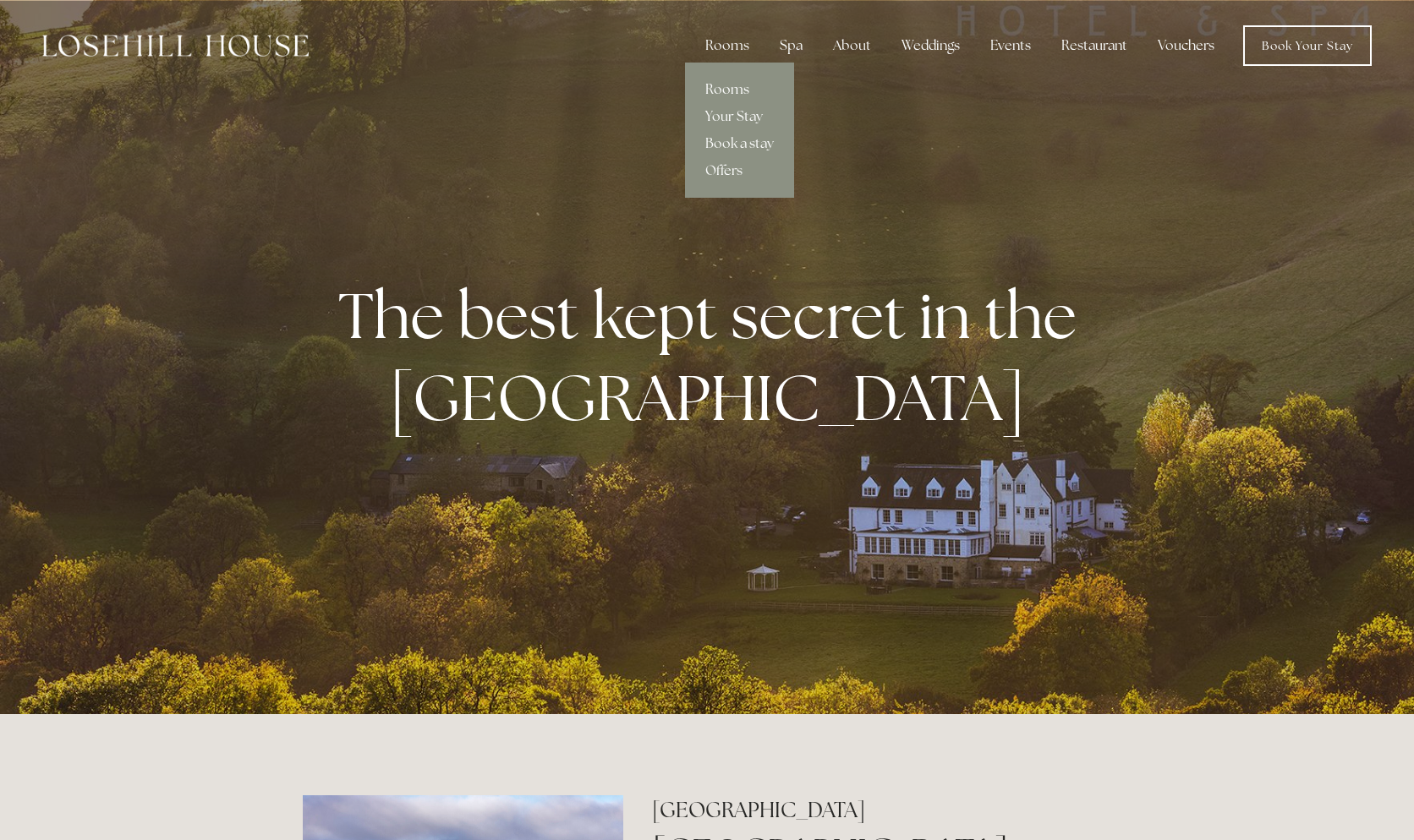
click at [727, 87] on link "Rooms" at bounding box center [739, 90] width 109 height 27
